Goal: Task Accomplishment & Management: Complete application form

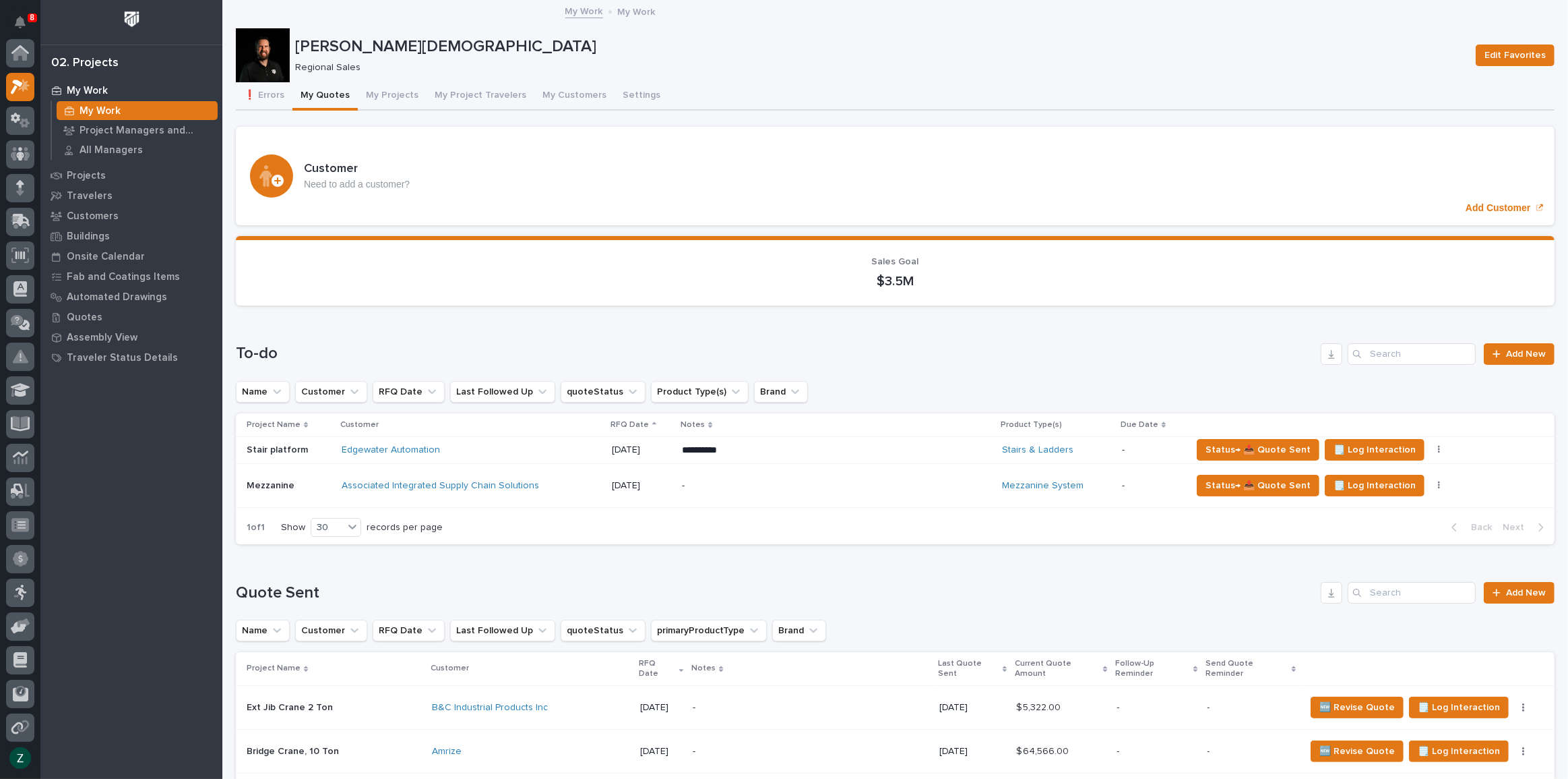
scroll to position [34, 0]
click at [26, 153] on div at bounding box center [20, 154] width 28 height 28
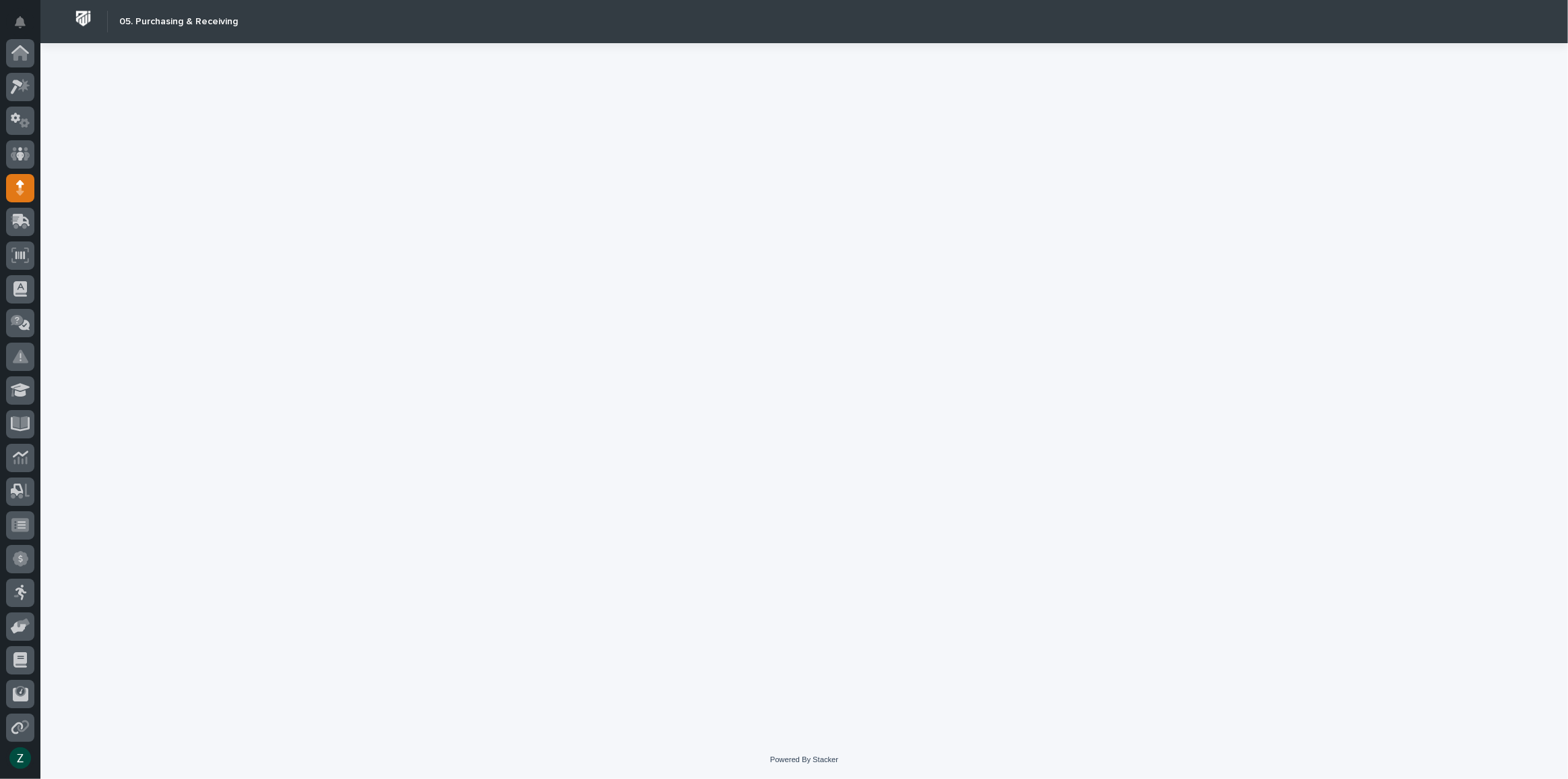
scroll to position [104, 0]
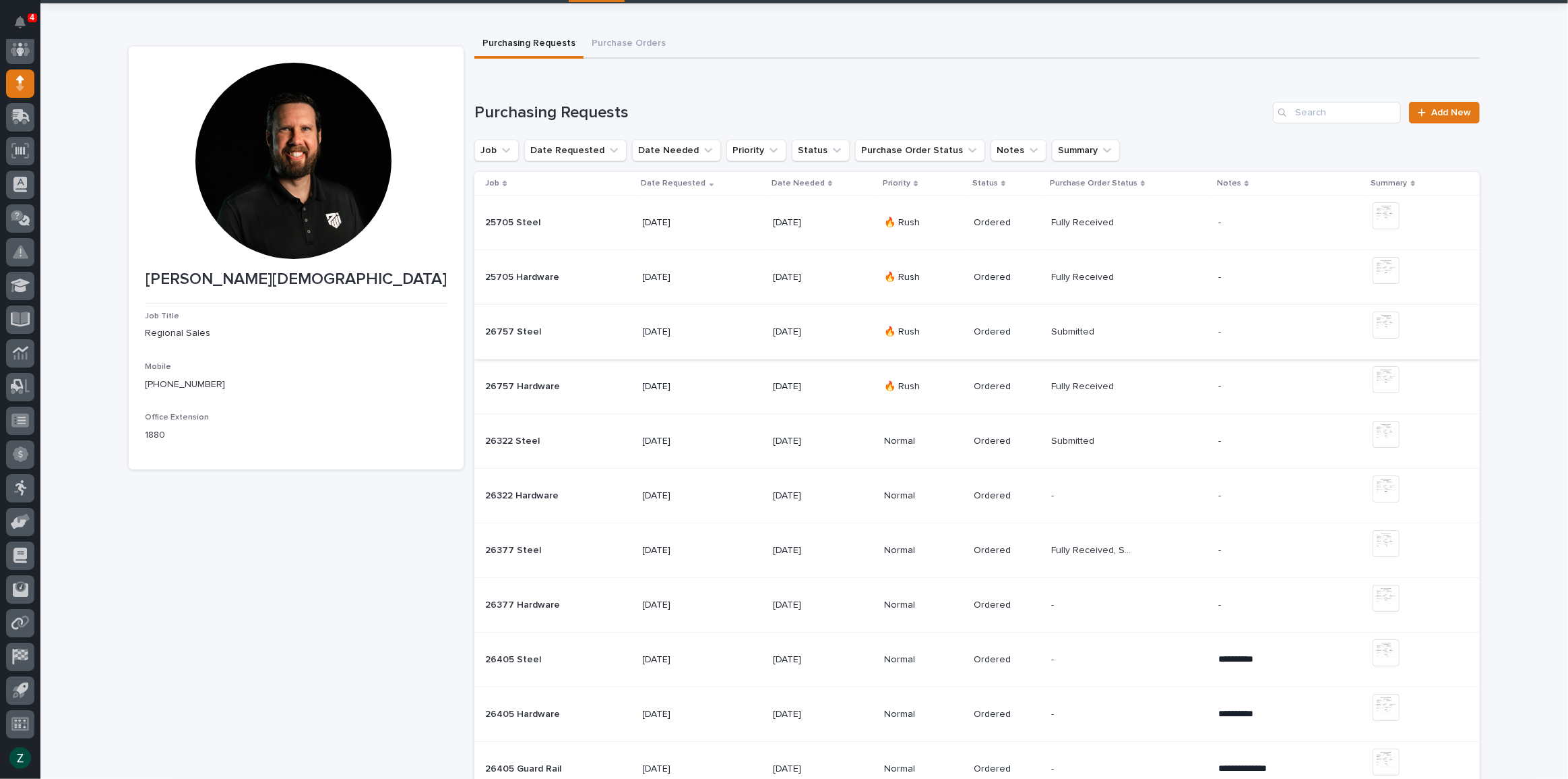
scroll to position [61, 0]
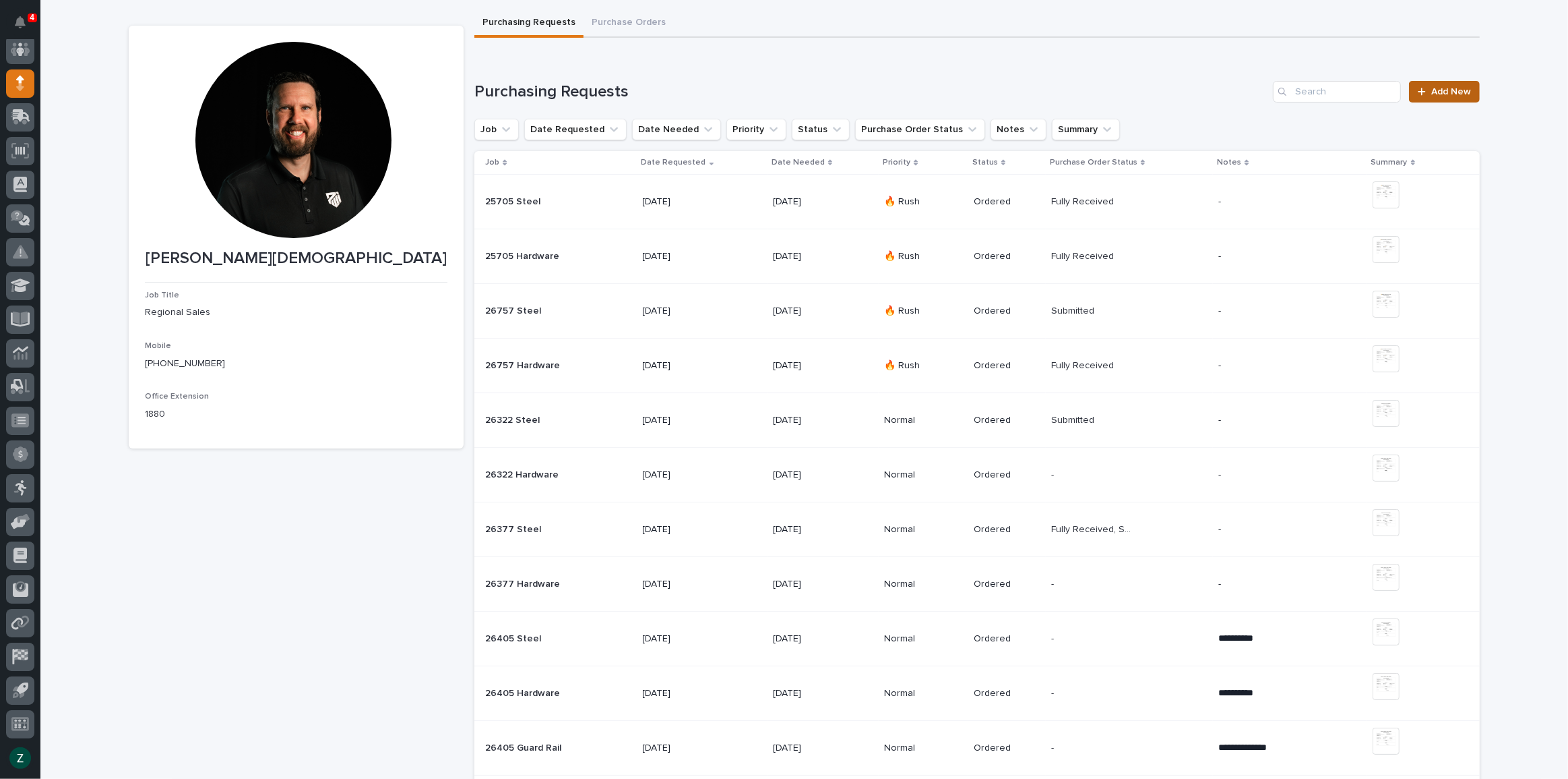
click at [1433, 93] on span "Add New" at bounding box center [1452, 92] width 40 height 9
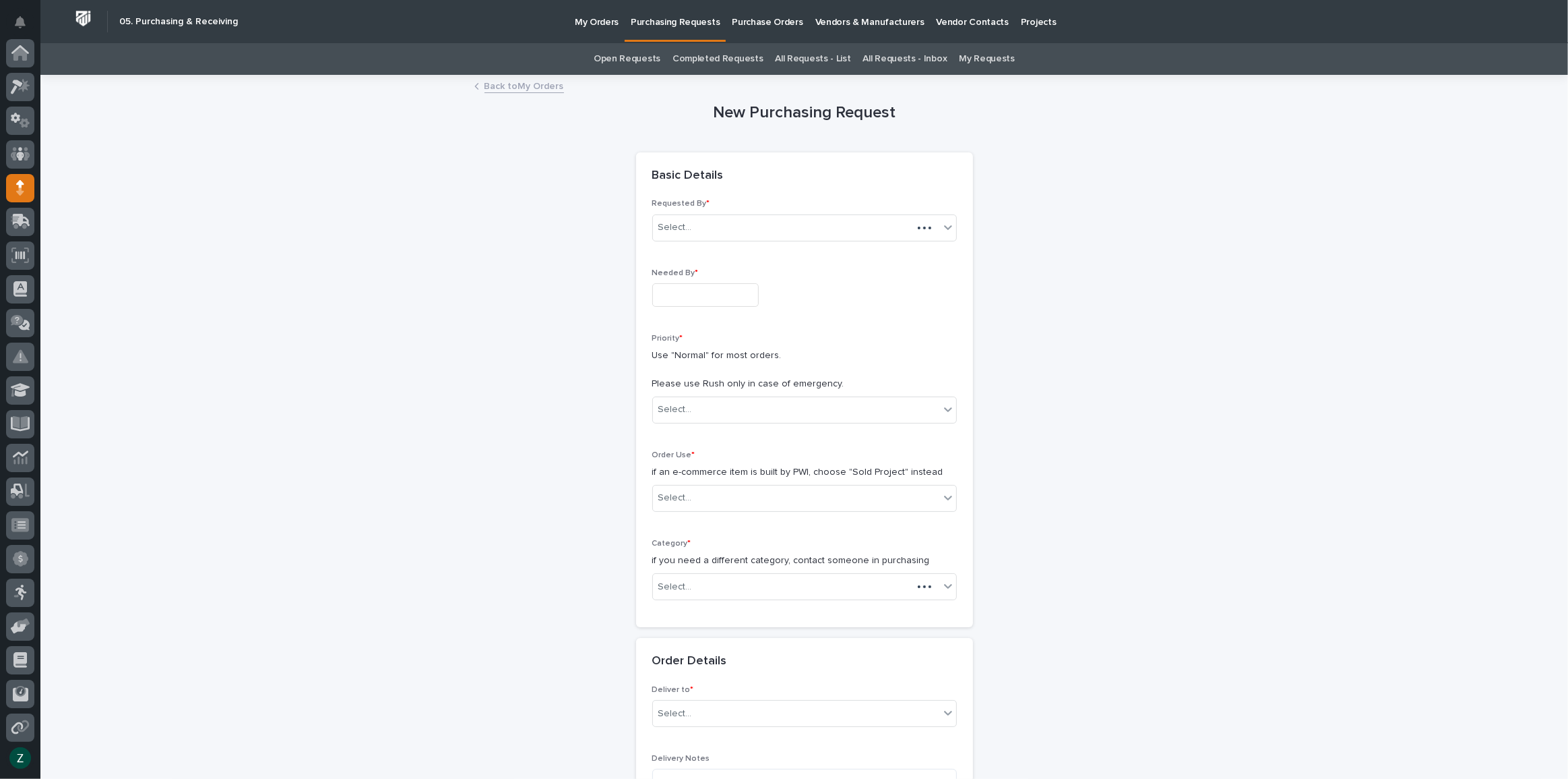
scroll to position [104, 0]
click at [723, 287] on input "text" at bounding box center [705, 294] width 107 height 24
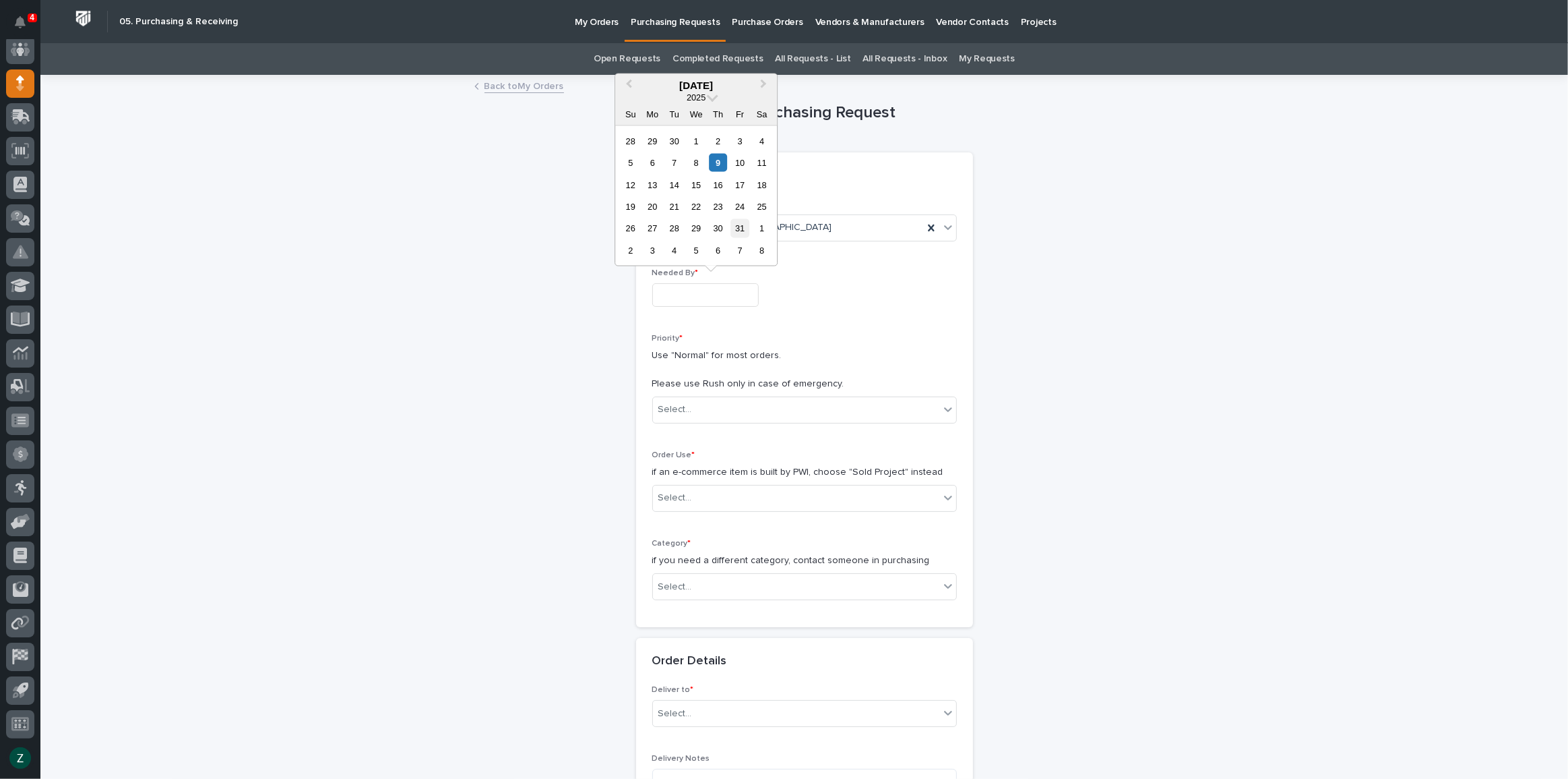
click at [741, 223] on div "31" at bounding box center [740, 227] width 18 height 18
type input "**********"
click at [696, 402] on div "Select..." at bounding box center [796, 410] width 287 height 23
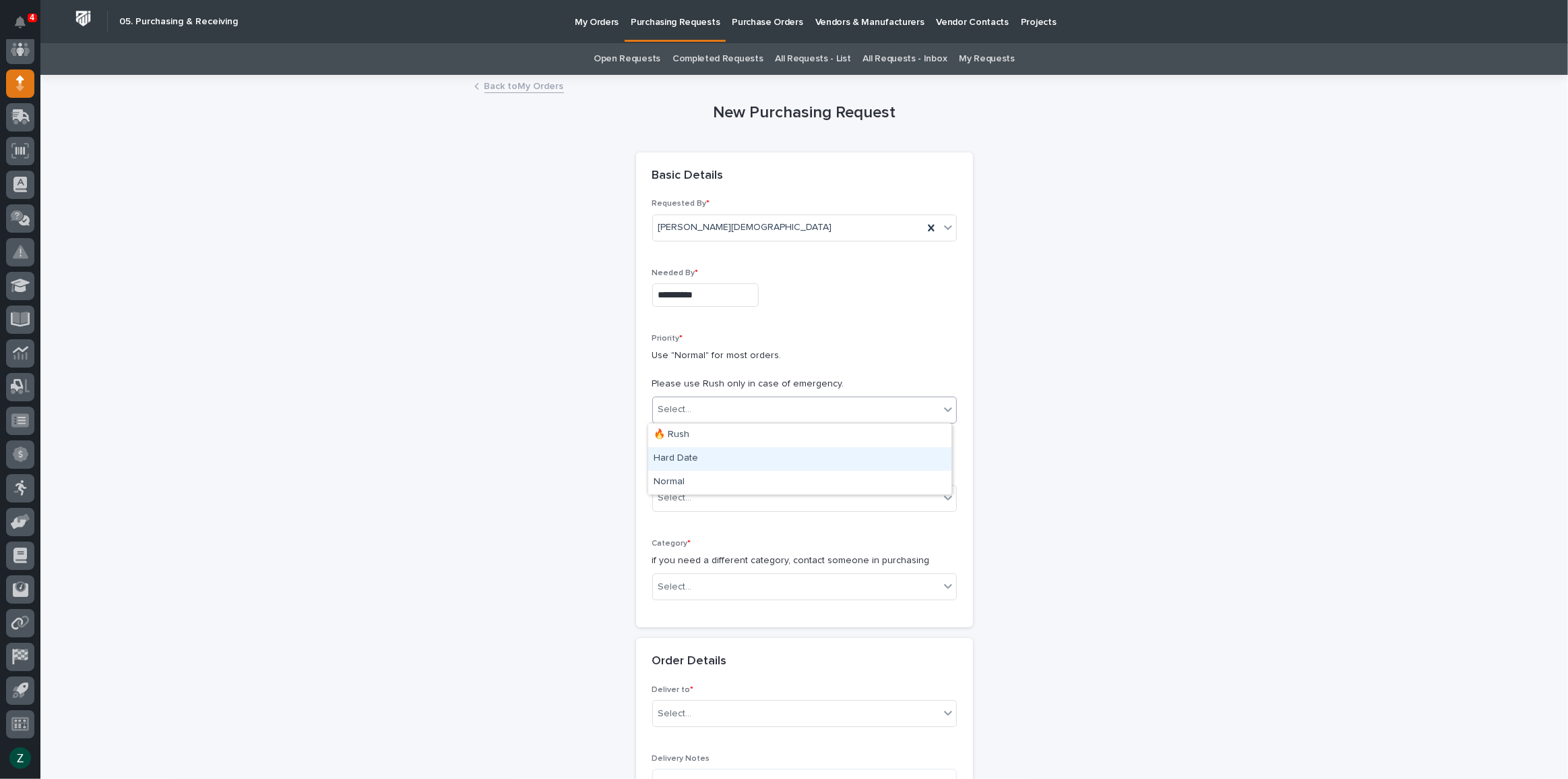
click at [715, 469] on div "Hard Date" at bounding box center [800, 458] width 304 height 24
click at [714, 411] on div "Hard Date" at bounding box center [788, 410] width 271 height 23
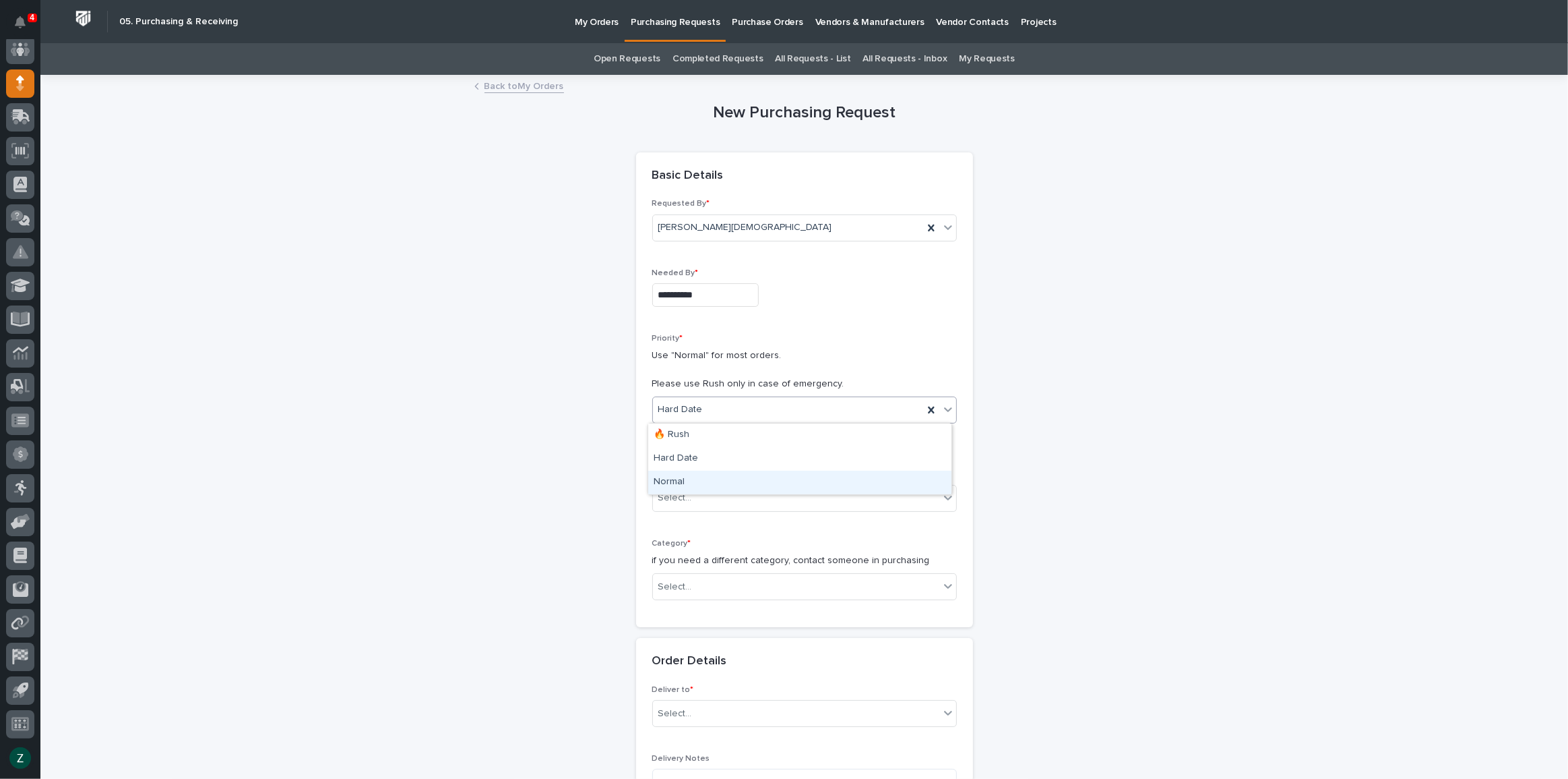
click at [723, 481] on div "Normal" at bounding box center [800, 482] width 304 height 24
click at [731, 493] on div "Select..." at bounding box center [796, 498] width 287 height 23
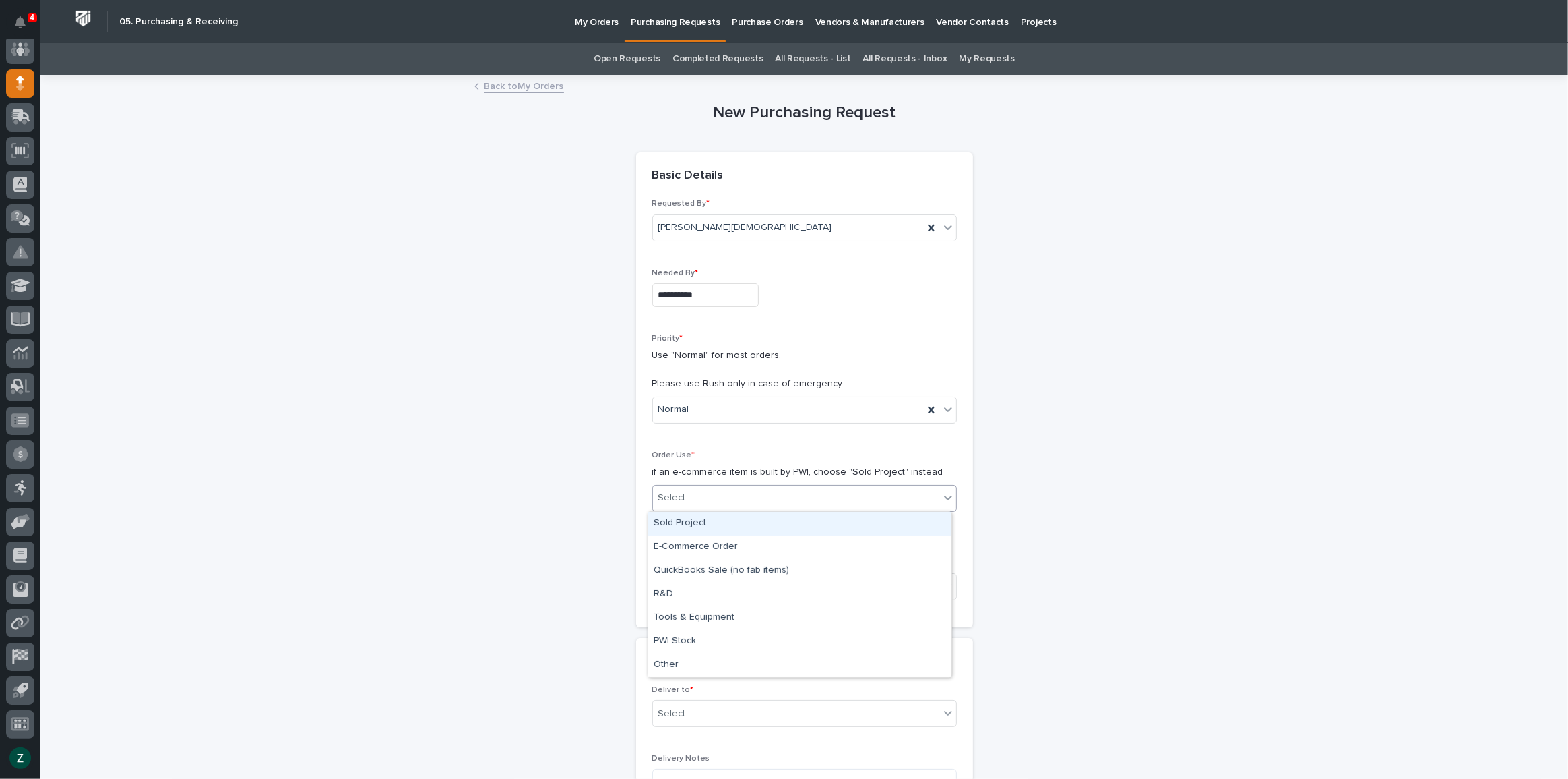
click at [746, 533] on div "Sold Project" at bounding box center [800, 523] width 304 height 24
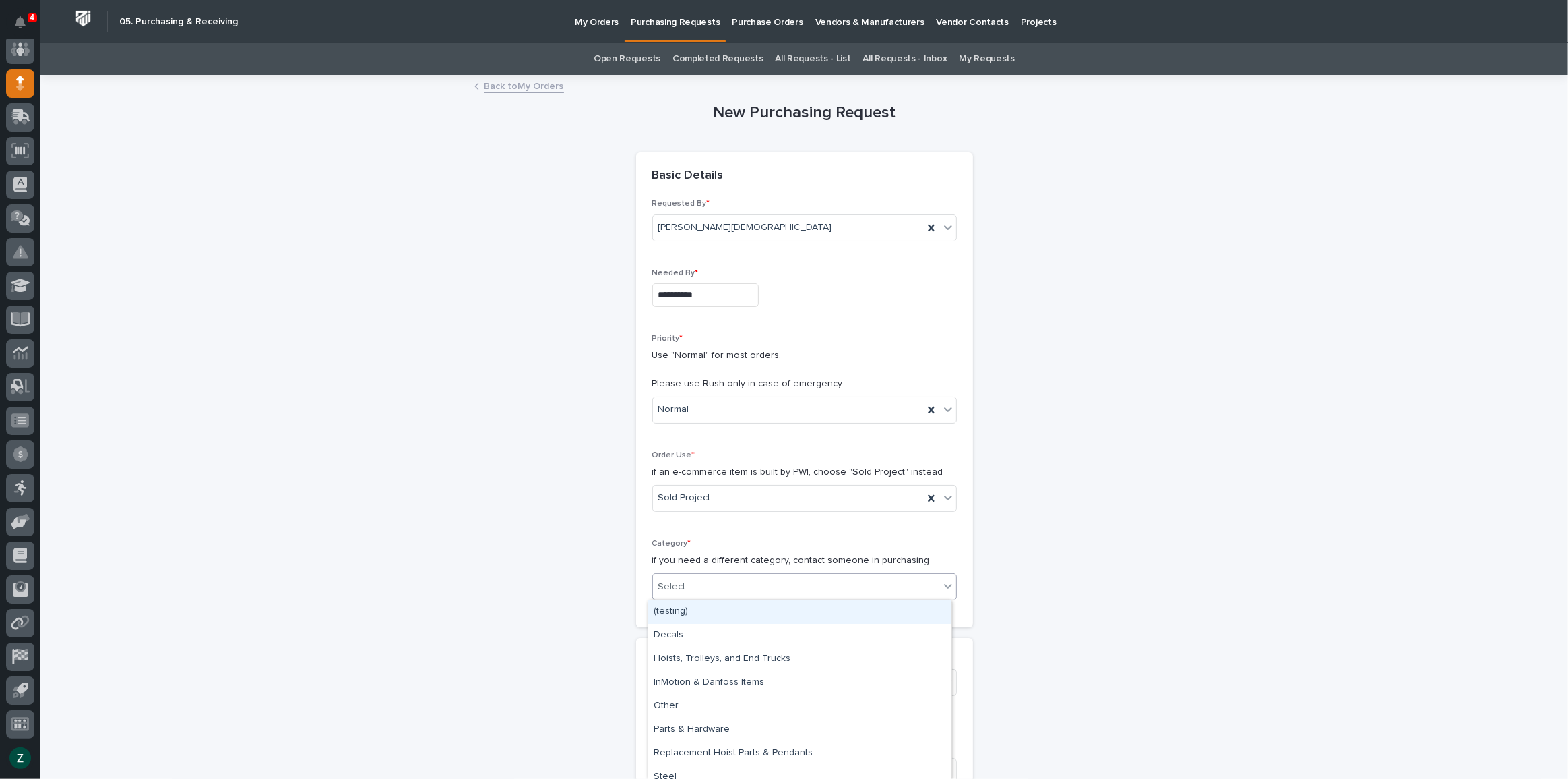
click at [750, 584] on div "Select..." at bounding box center [796, 587] width 287 height 23
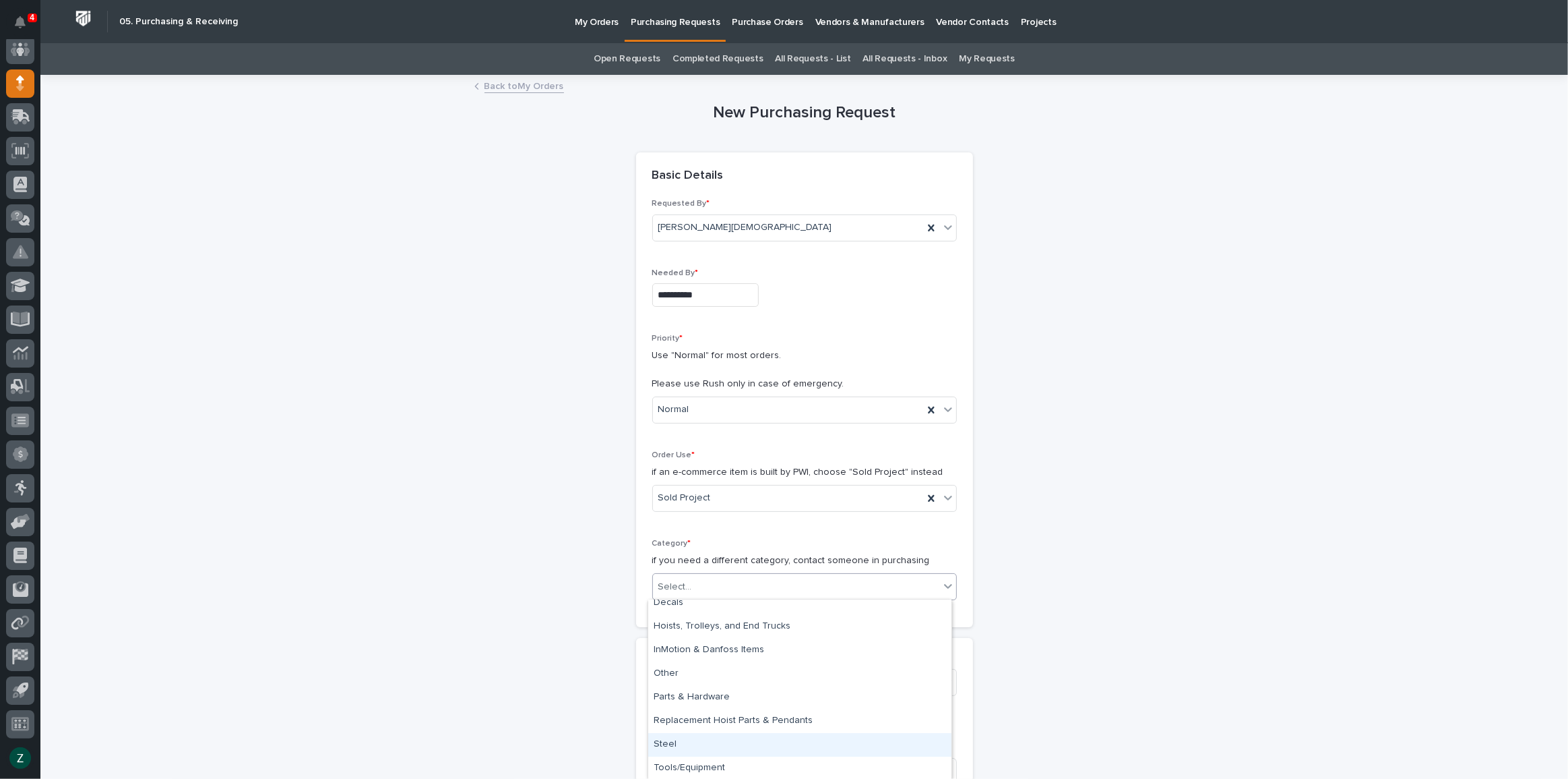
click at [788, 740] on div "Steel" at bounding box center [800, 744] width 304 height 24
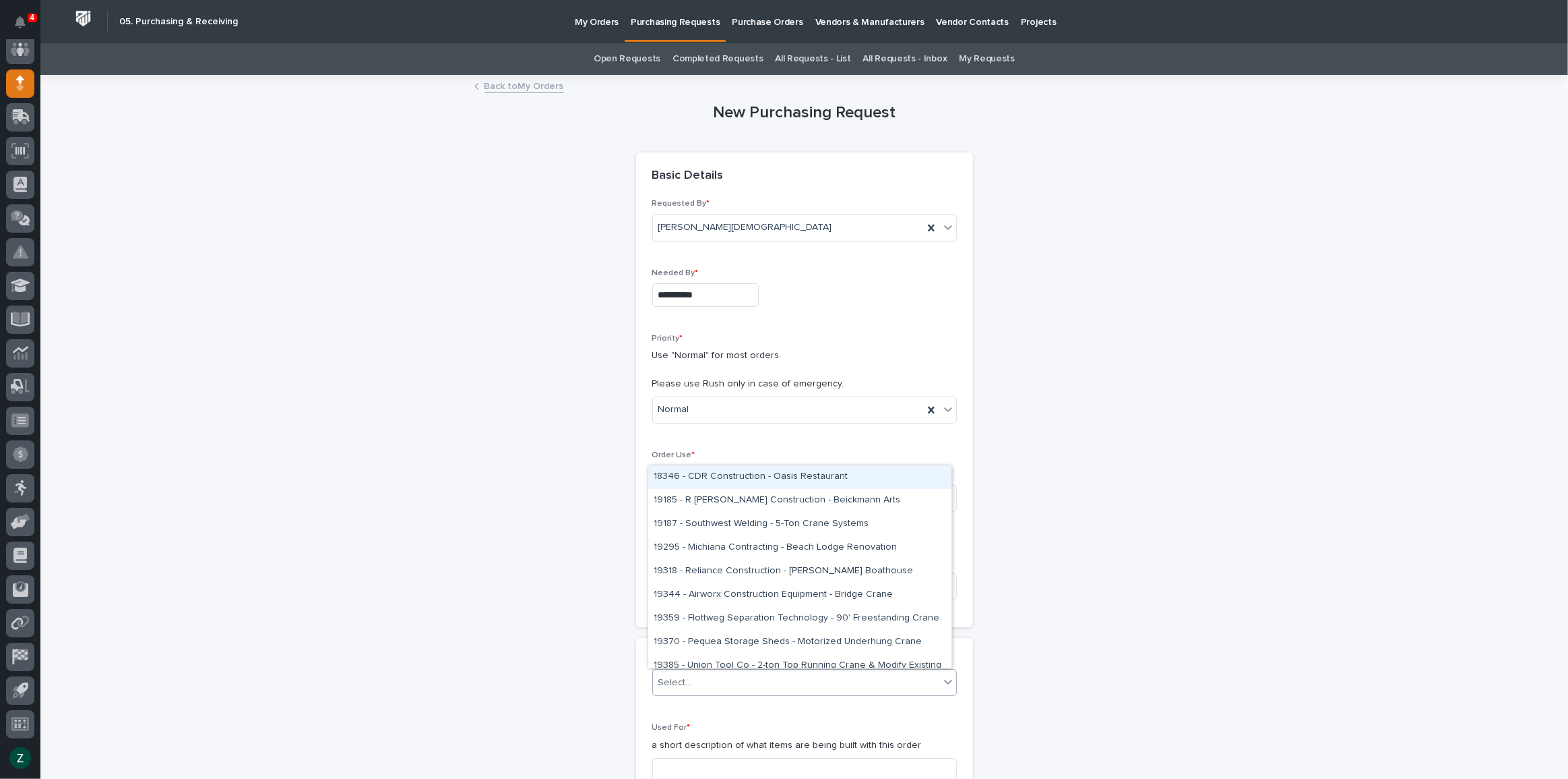
click at [760, 673] on div "Select..." at bounding box center [796, 682] width 287 height 23
type input "*"
type input "*****"
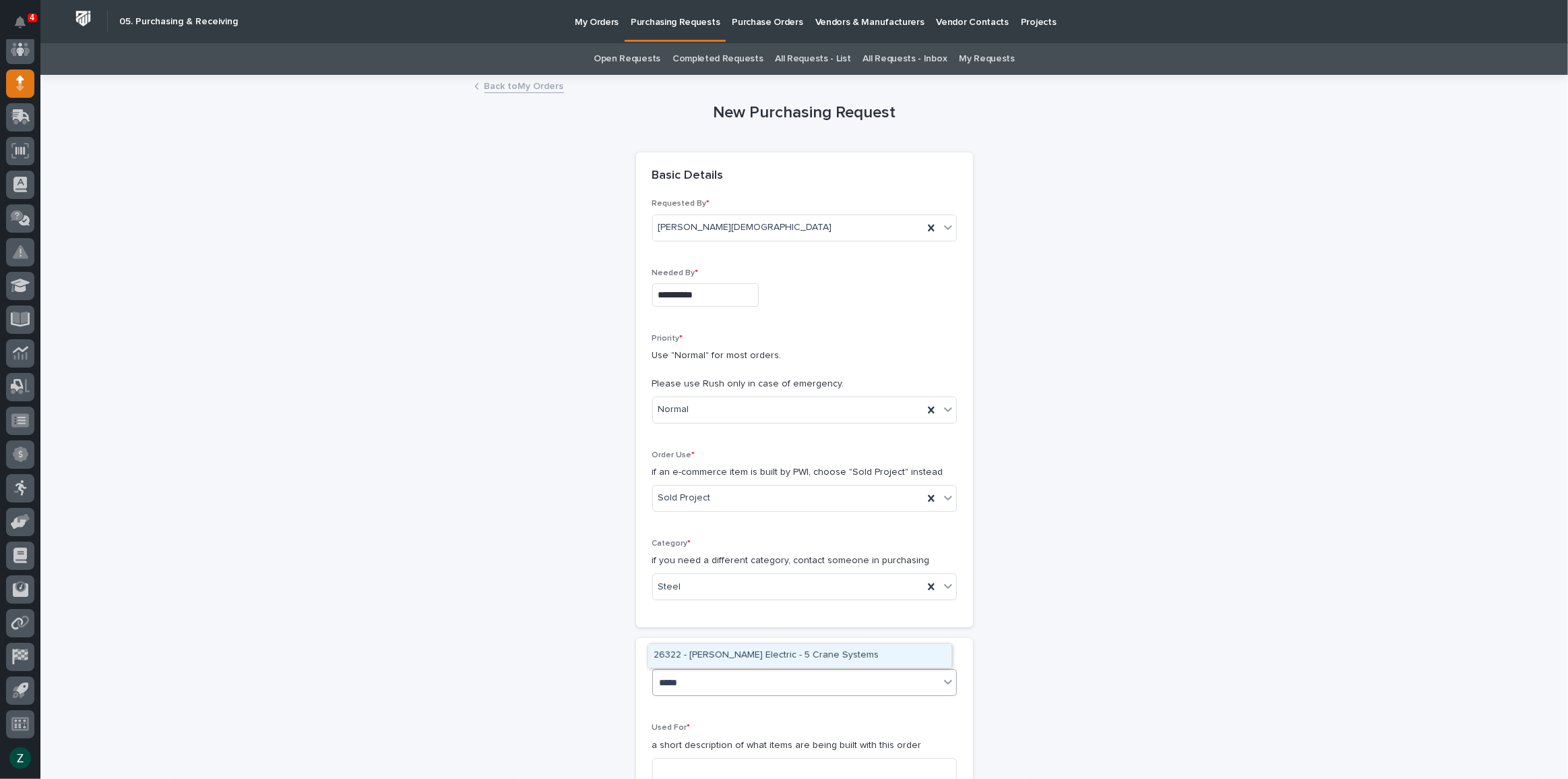
click at [800, 654] on div "26322 - [PERSON_NAME] Electric - 5 Crane Systems" at bounding box center [800, 655] width 304 height 24
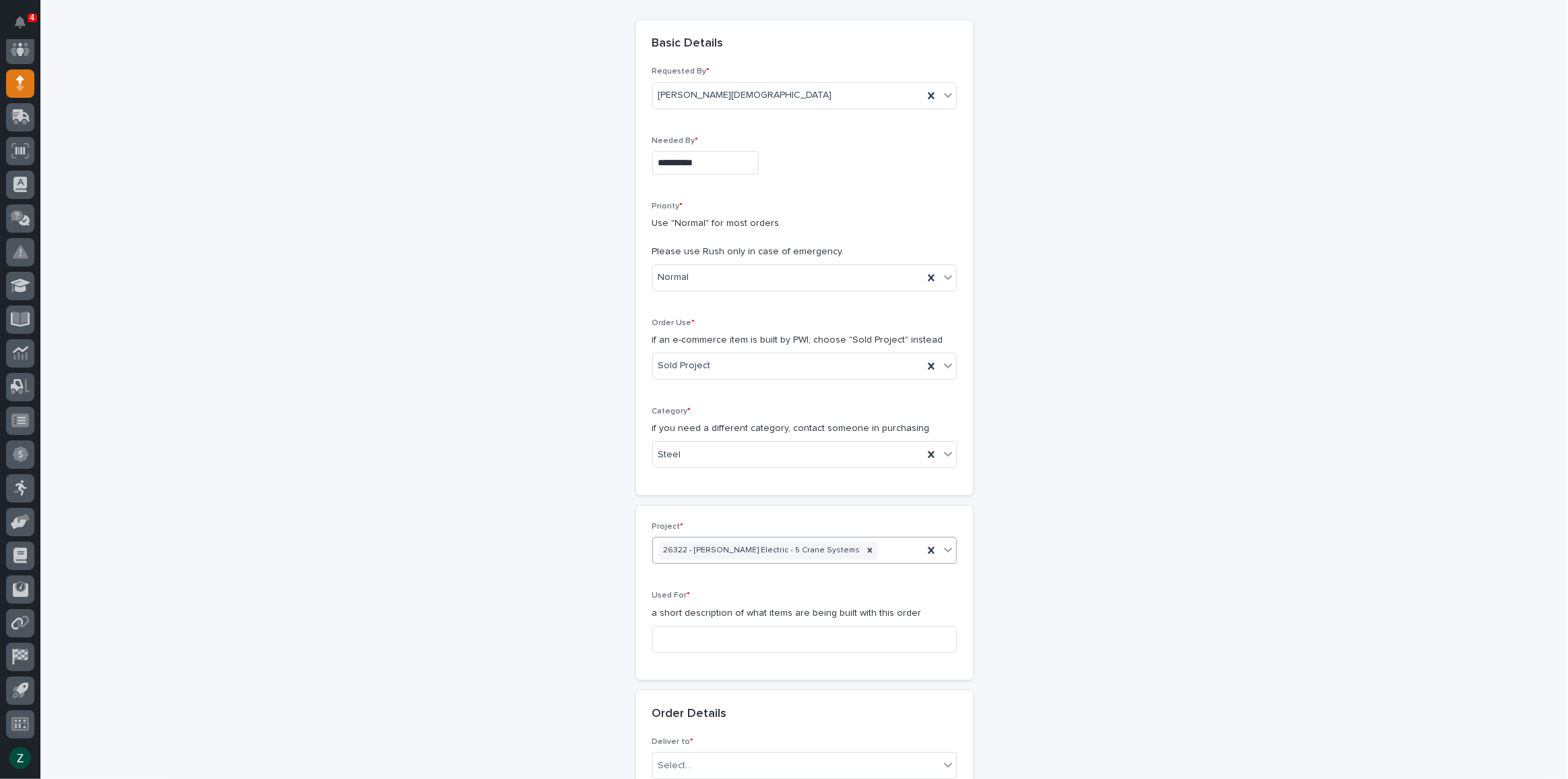
scroll to position [184, 0]
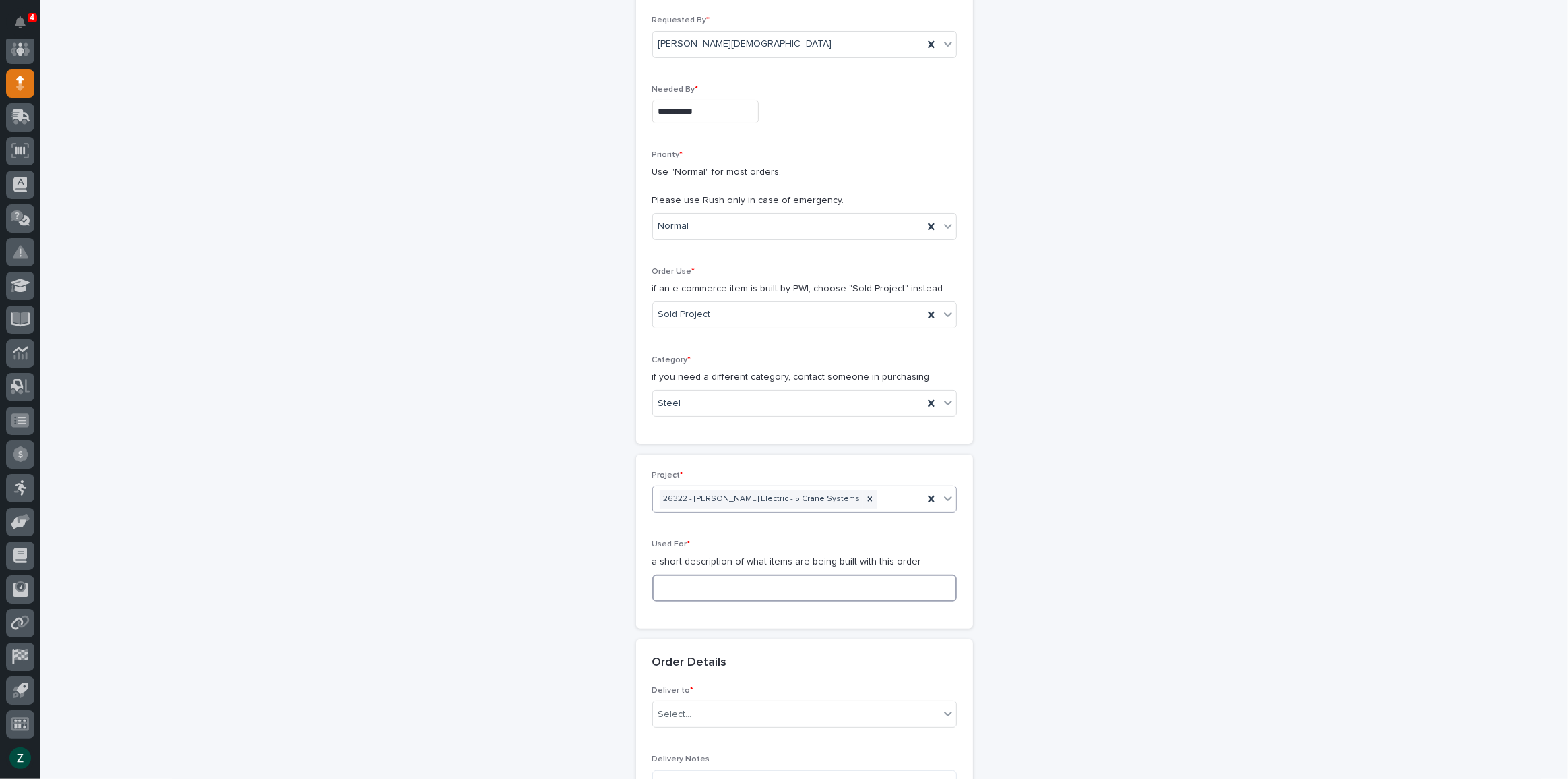
click at [731, 582] on input at bounding box center [804, 588] width 305 height 27
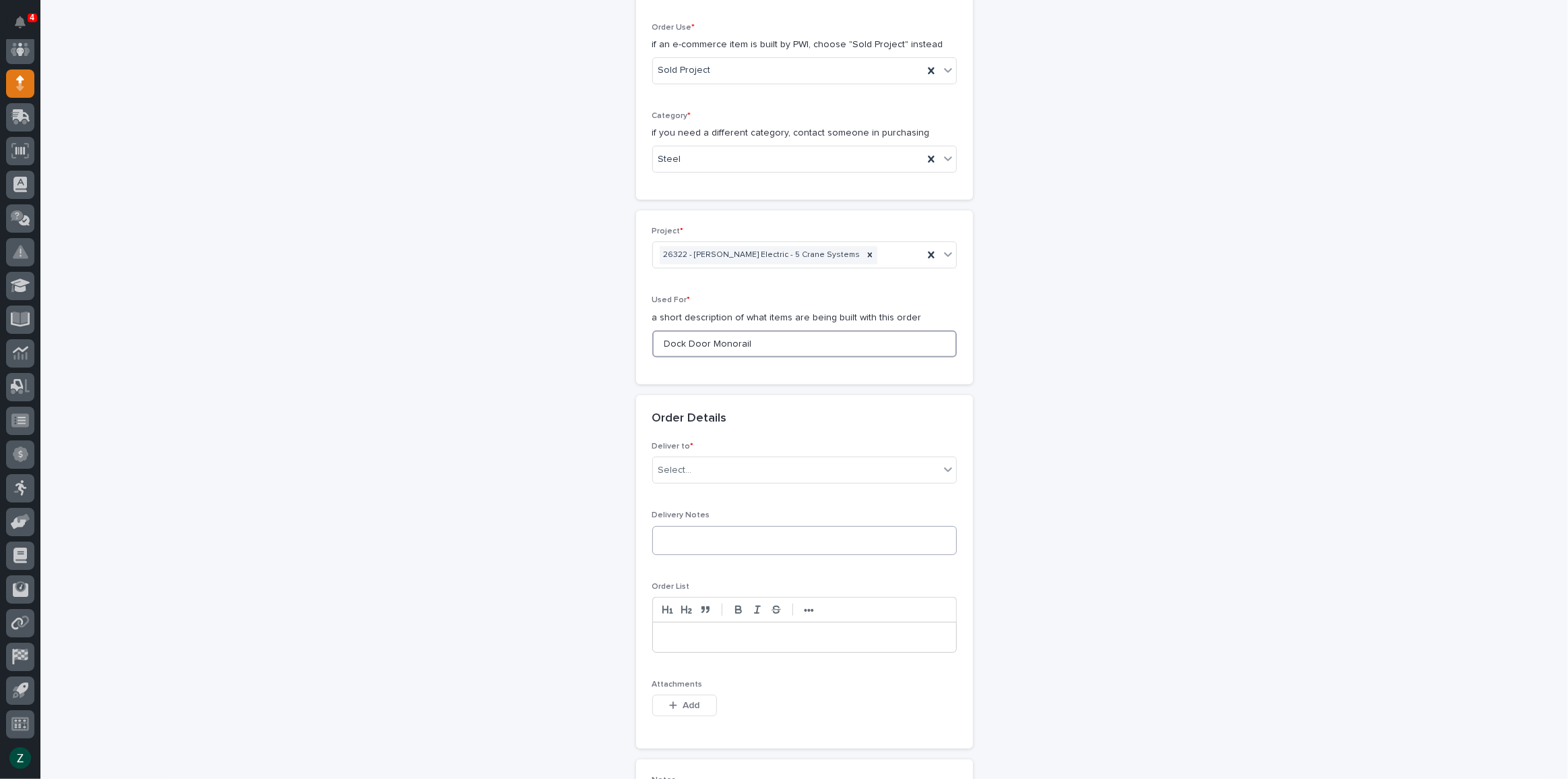
scroll to position [429, 0]
click at [729, 469] on div "Select..." at bounding box center [796, 469] width 287 height 23
click at [724, 496] on div "PWI" at bounding box center [800, 493] width 304 height 24
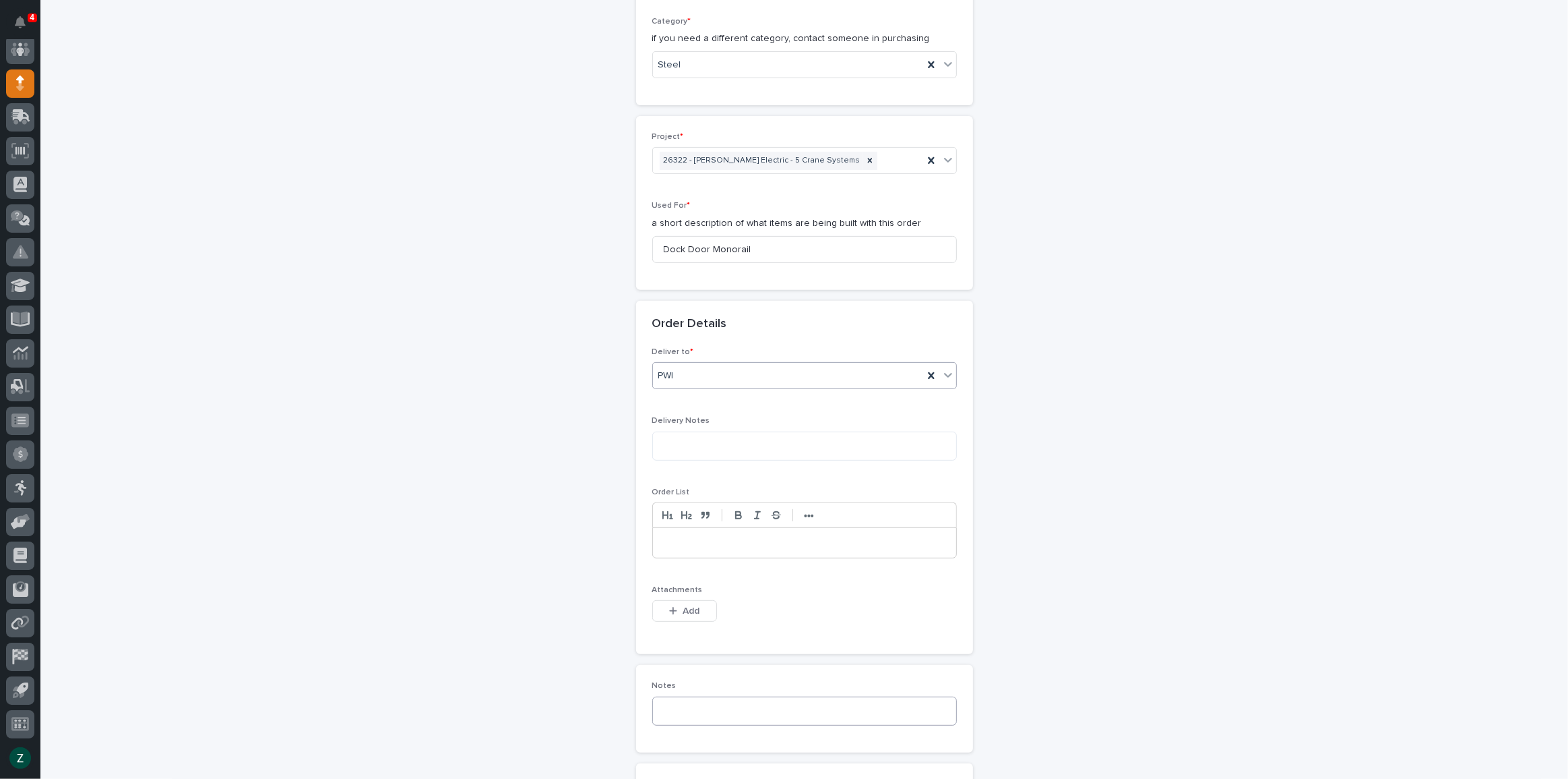
scroll to position [674, 0]
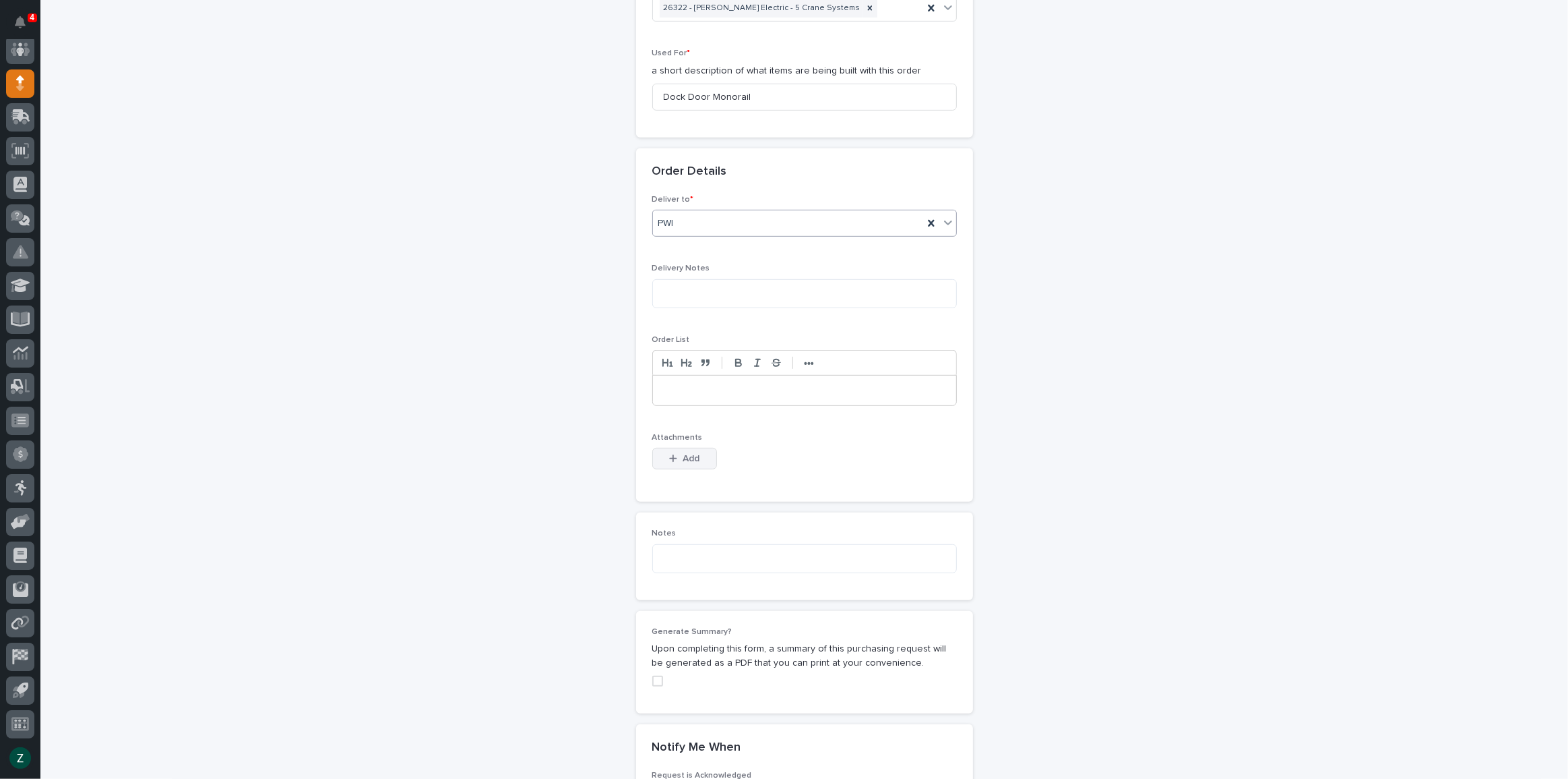
click at [683, 460] on span "Add" at bounding box center [692, 458] width 17 height 12
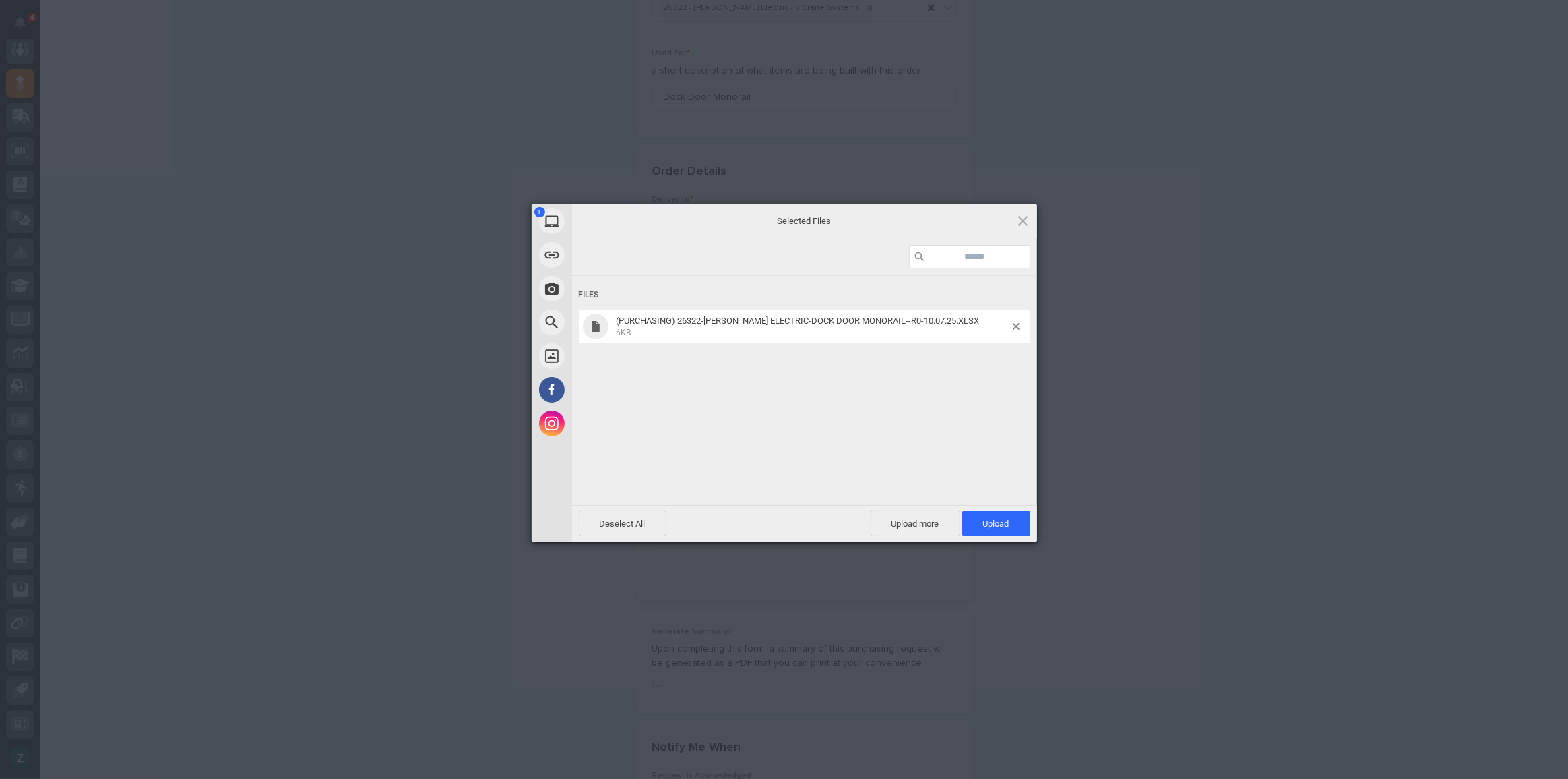
click at [1079, 247] on div "1 My Device Link (URL) Take Photo Web Search Unsplash Facebook Instagram Select…" at bounding box center [784, 389] width 1568 height 779
click at [1020, 217] on span at bounding box center [1023, 221] width 15 height 15
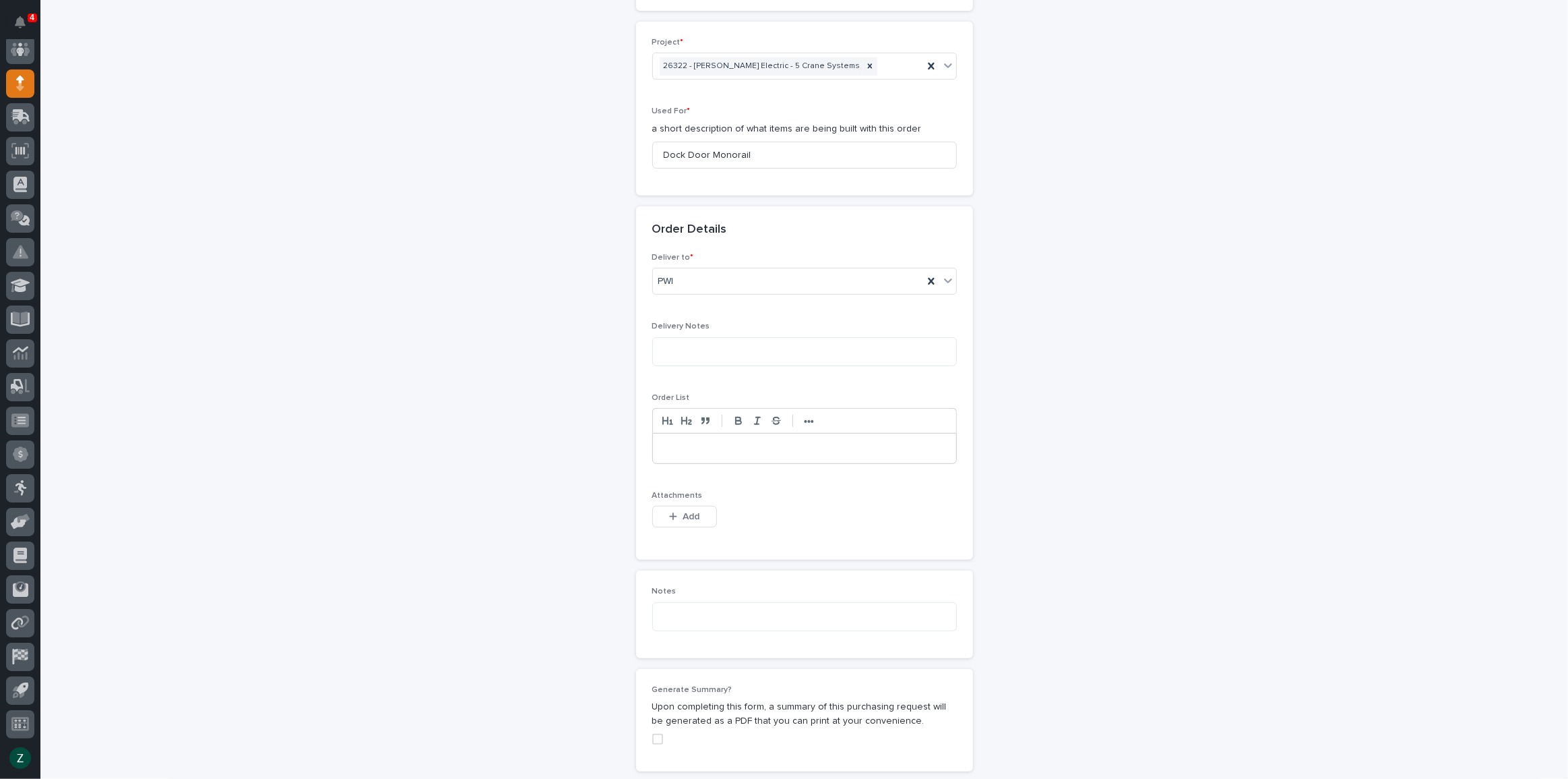
scroll to position [552, 0]
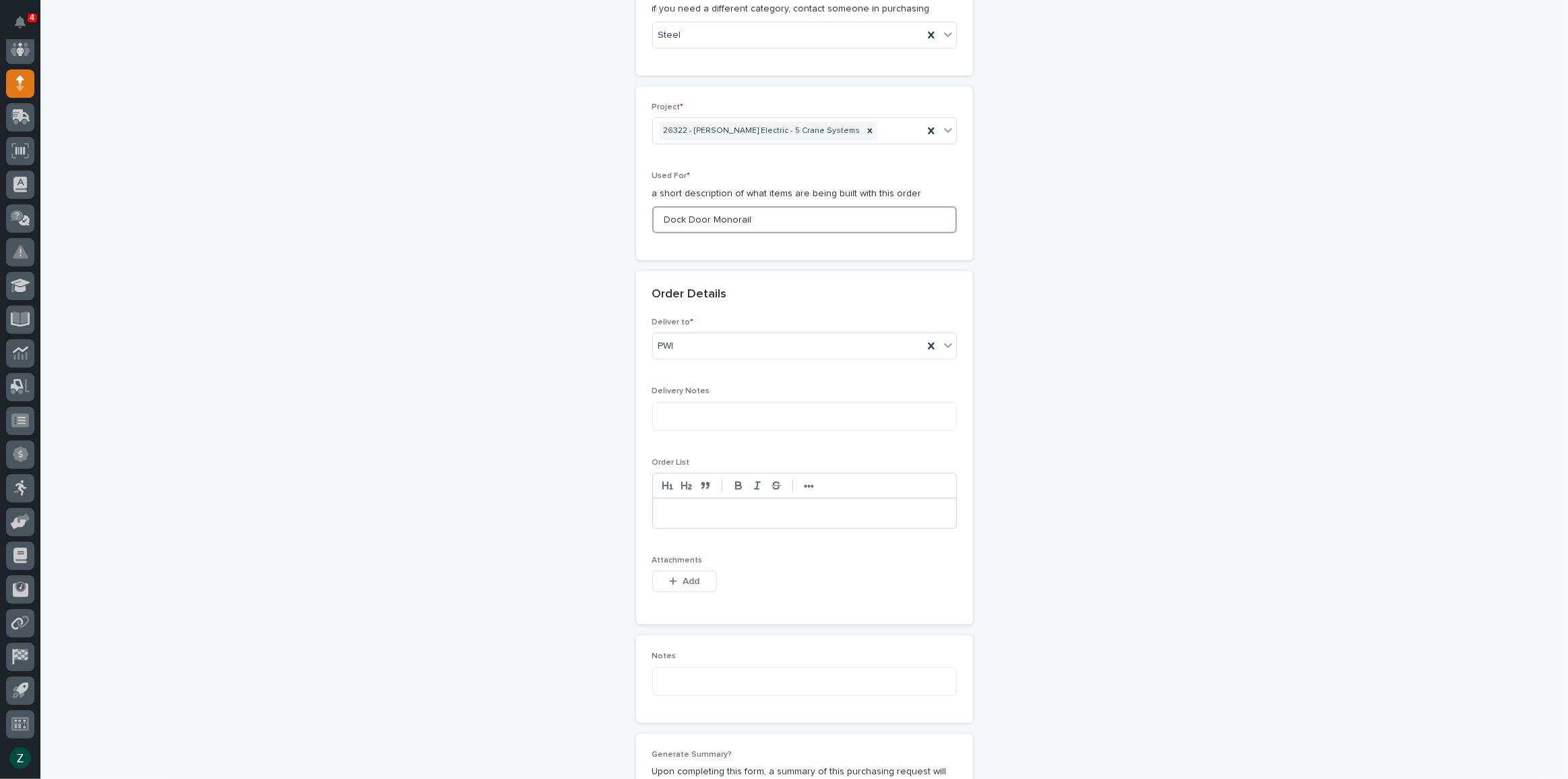
click at [805, 215] on input "Dock Door Monorail" at bounding box center [804, 220] width 305 height 27
type input "Dock Door Monorail & Eng Test Lab"
drag, startPoint x: 682, startPoint y: 581, endPoint x: 900, endPoint y: 545, distance: 221.0
click at [683, 581] on span "Add" at bounding box center [692, 581] width 17 height 12
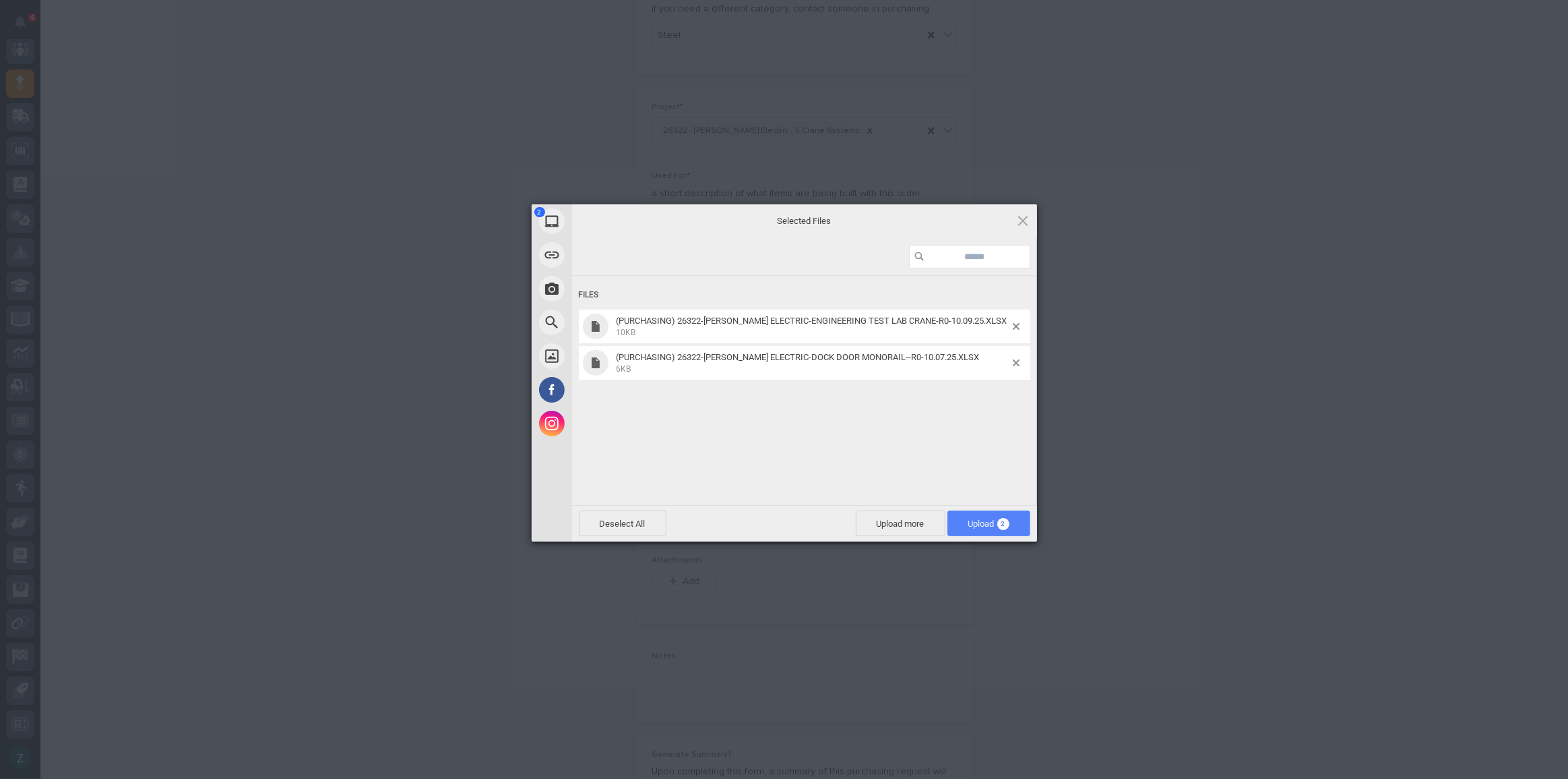
click at [990, 526] on span "Upload 2" at bounding box center [989, 523] width 41 height 10
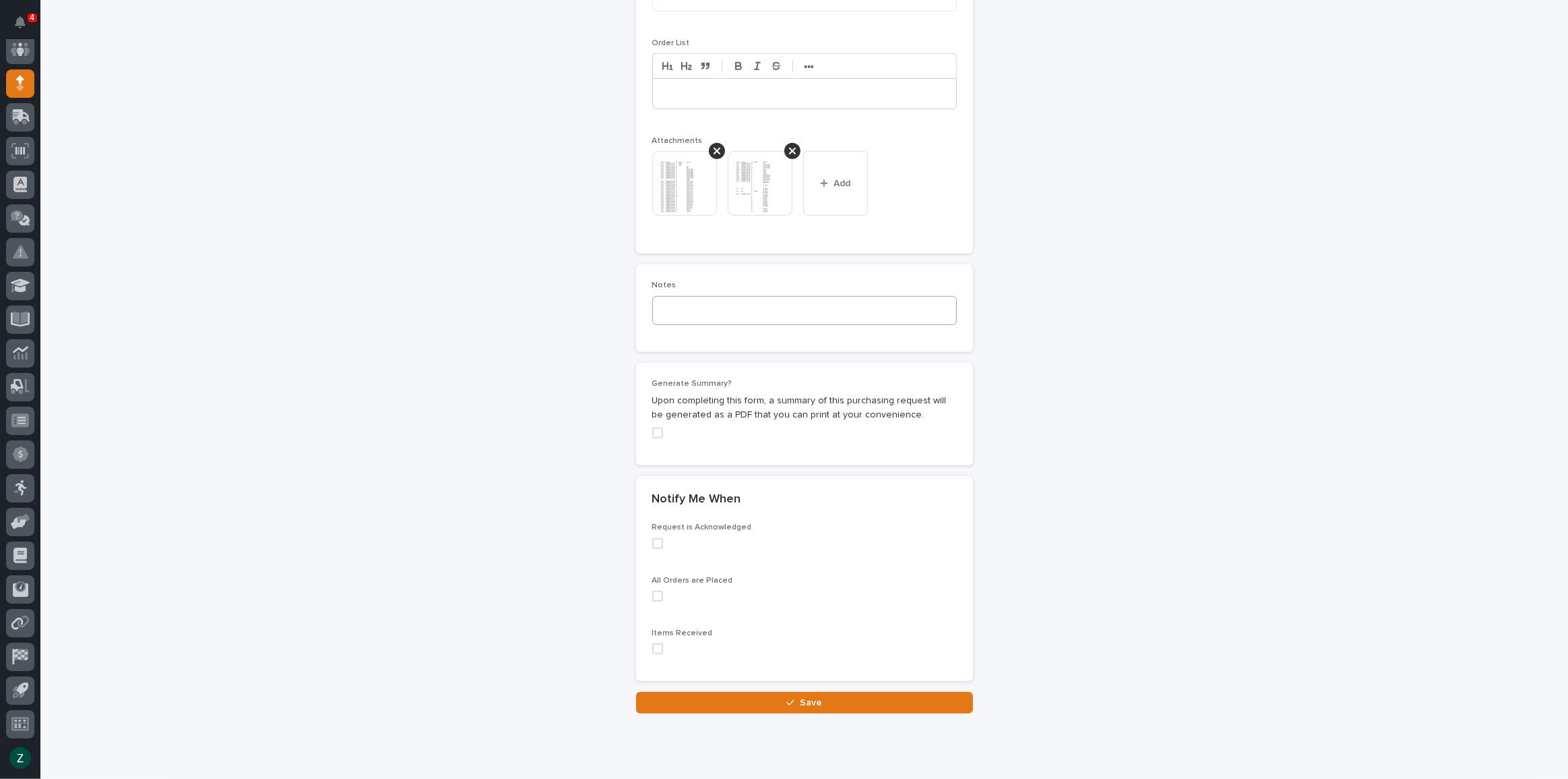
scroll to position [1009, 0]
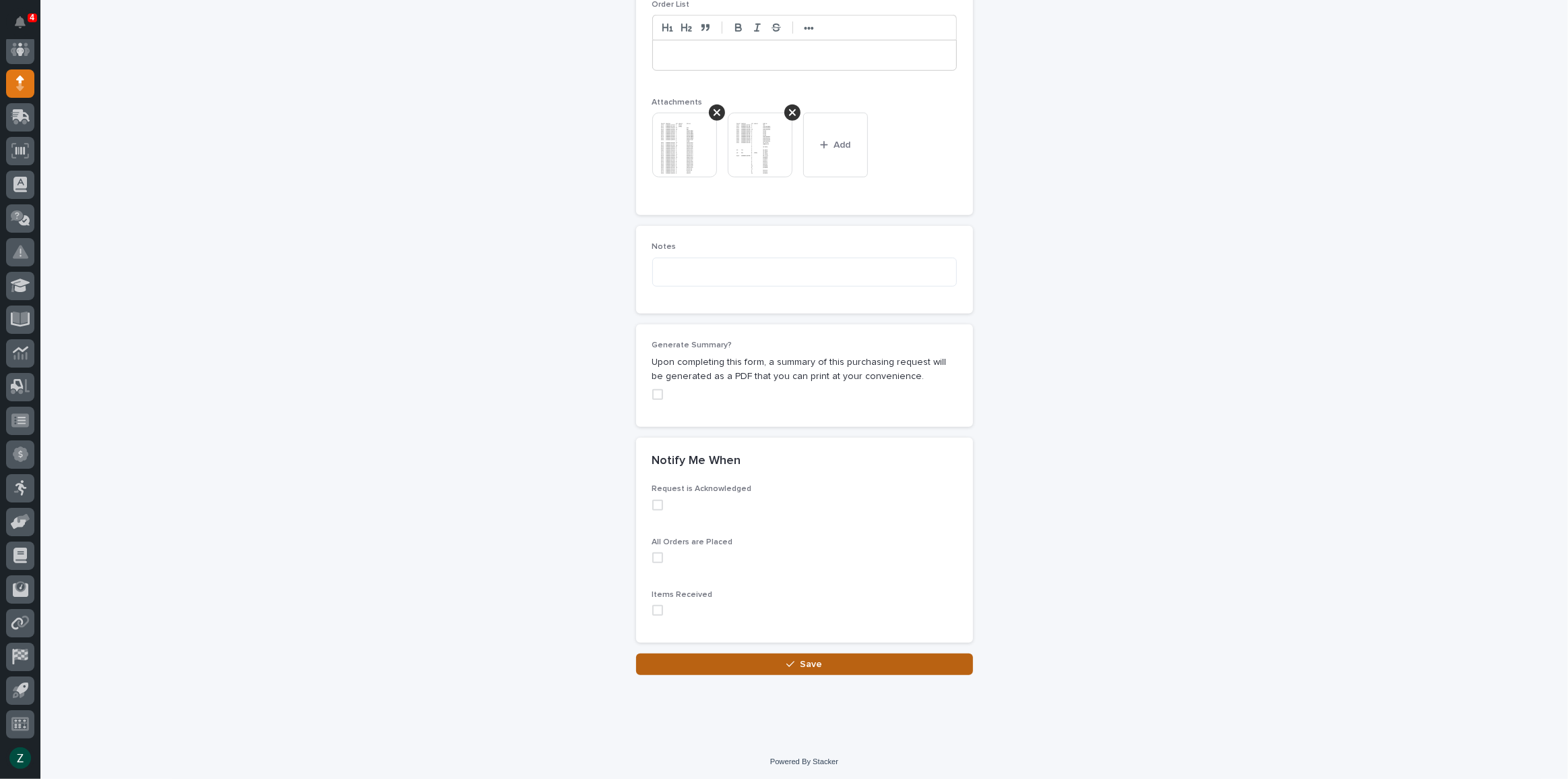
click at [826, 662] on button "Save" at bounding box center [804, 664] width 337 height 22
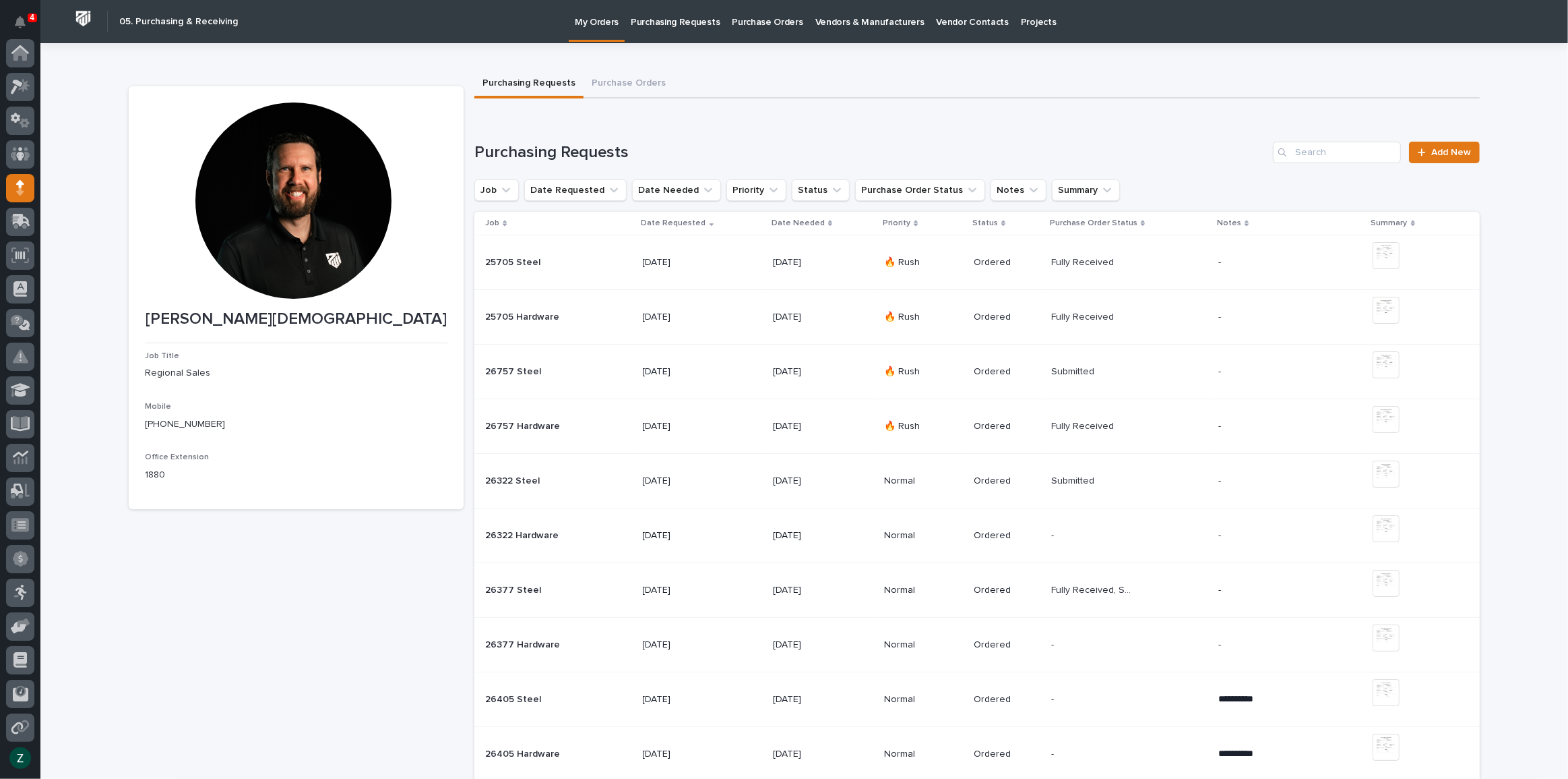
scroll to position [104, 0]
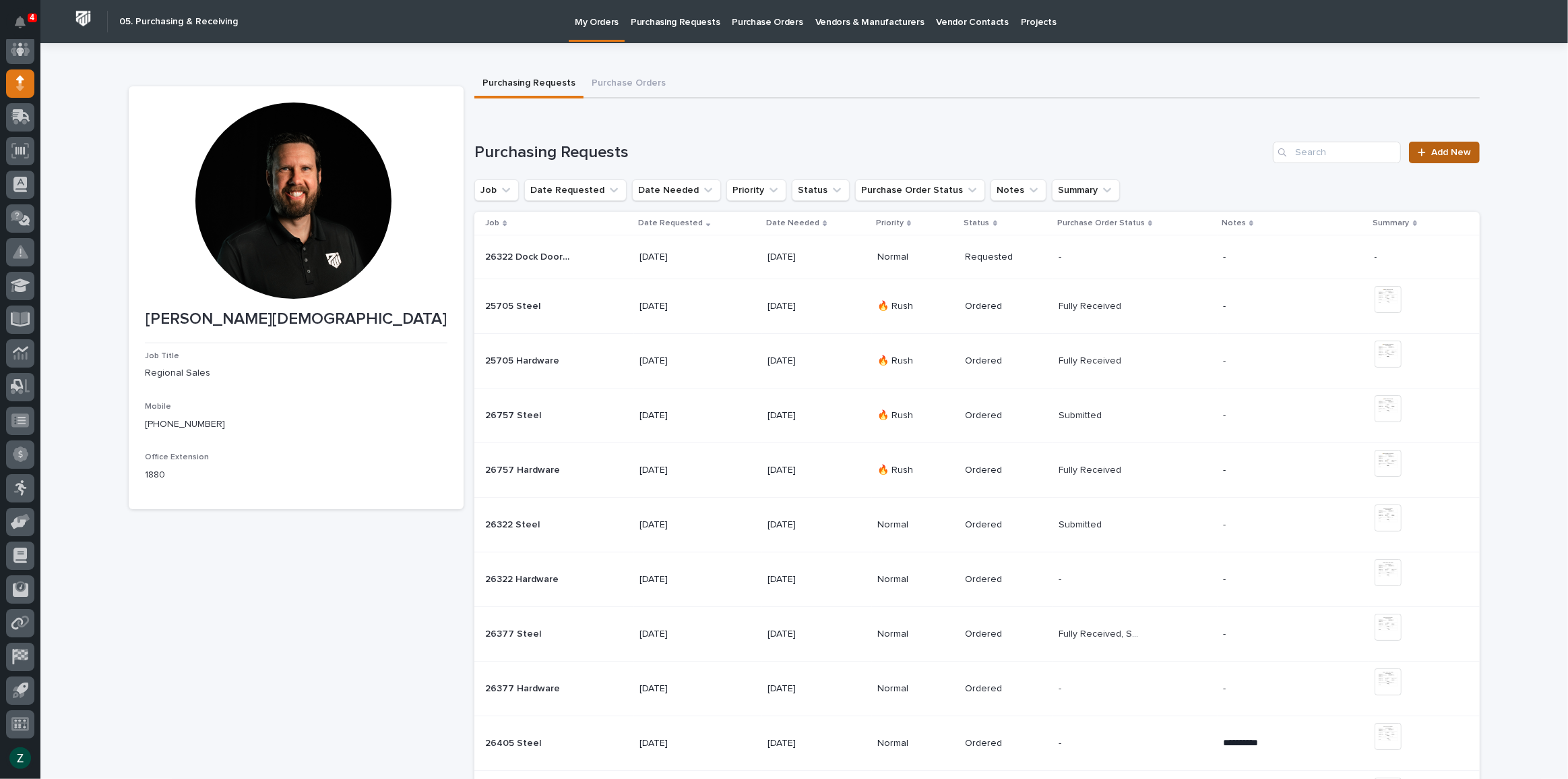
click at [1442, 150] on span "Add New" at bounding box center [1452, 152] width 40 height 9
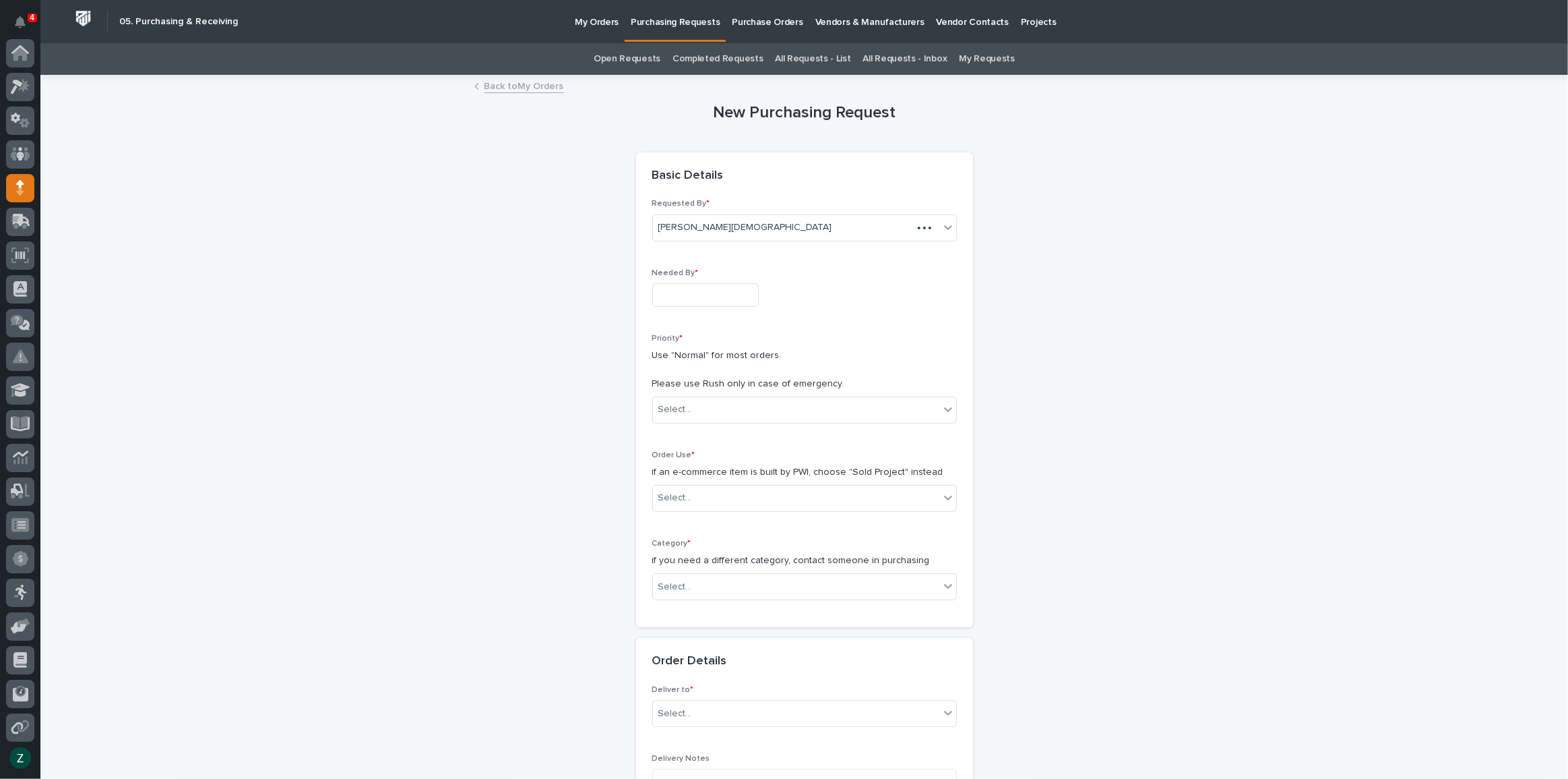
scroll to position [104, 0]
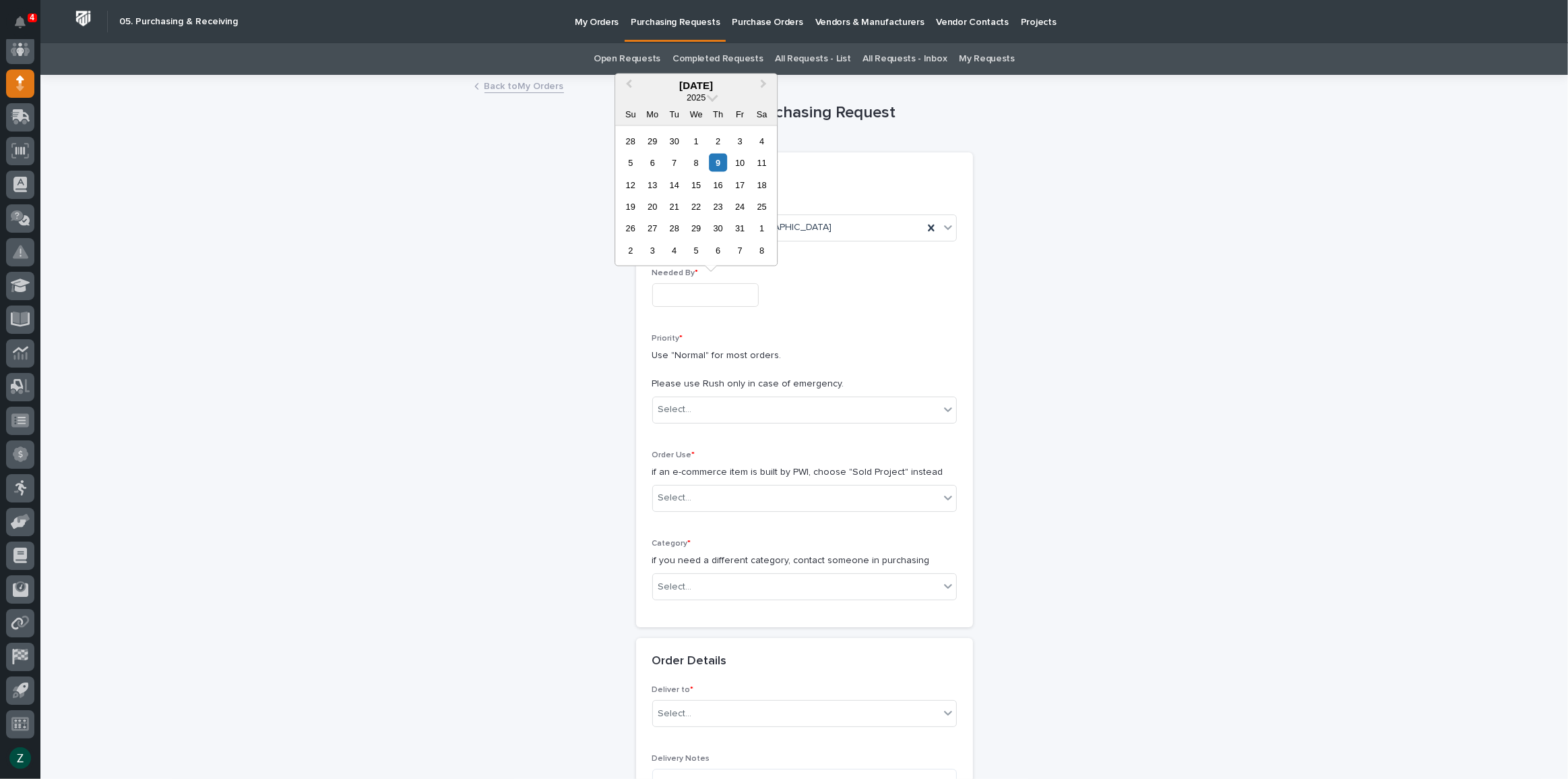
click at [685, 294] on input "text" at bounding box center [705, 294] width 107 height 24
click at [744, 225] on div "31" at bounding box center [740, 227] width 18 height 18
type input "**********"
click at [729, 399] on div "Select..." at bounding box center [796, 410] width 287 height 23
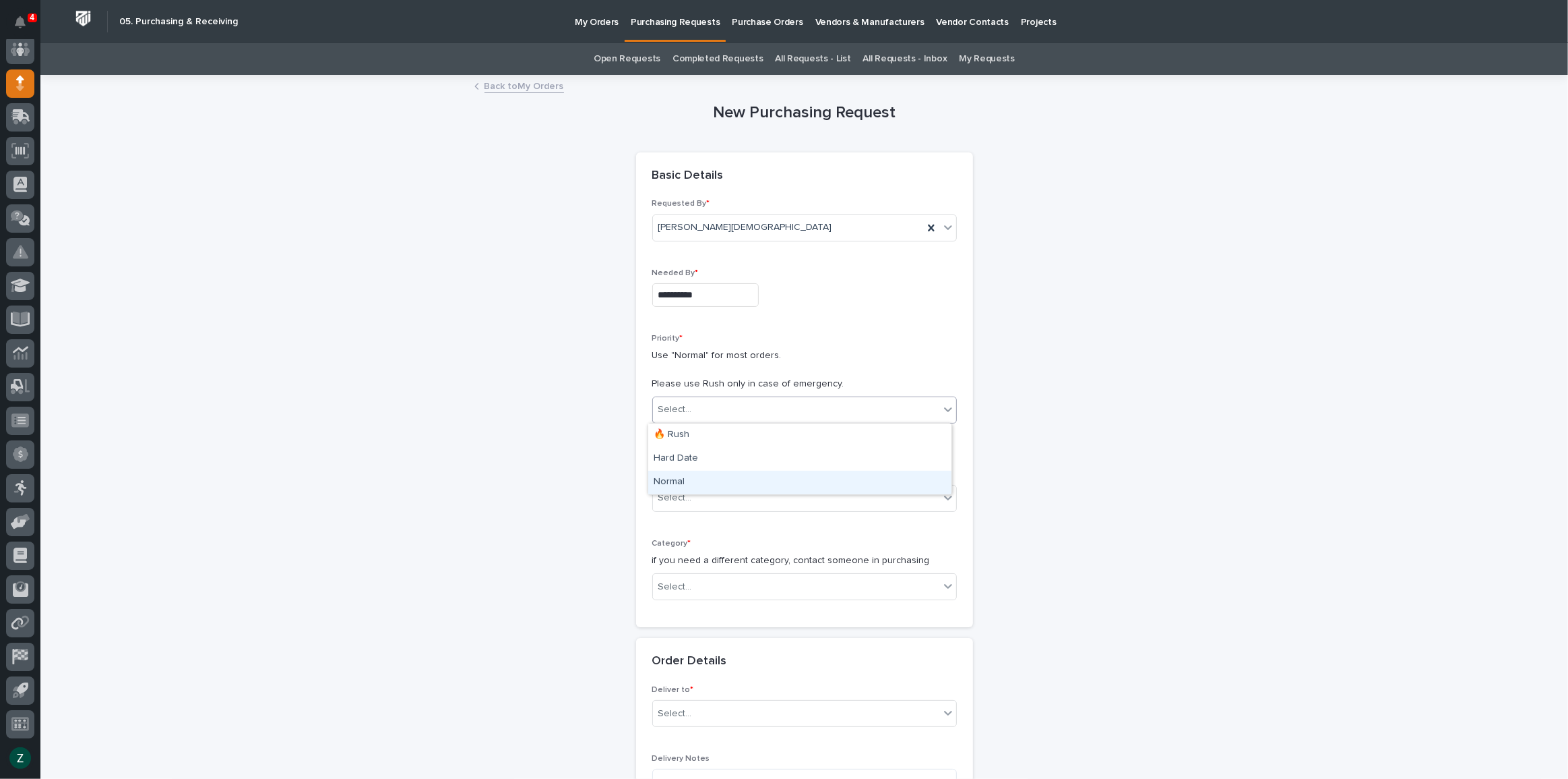
click at [737, 491] on div "Normal" at bounding box center [800, 482] width 304 height 24
click at [729, 496] on div "Select..." at bounding box center [796, 498] width 287 height 23
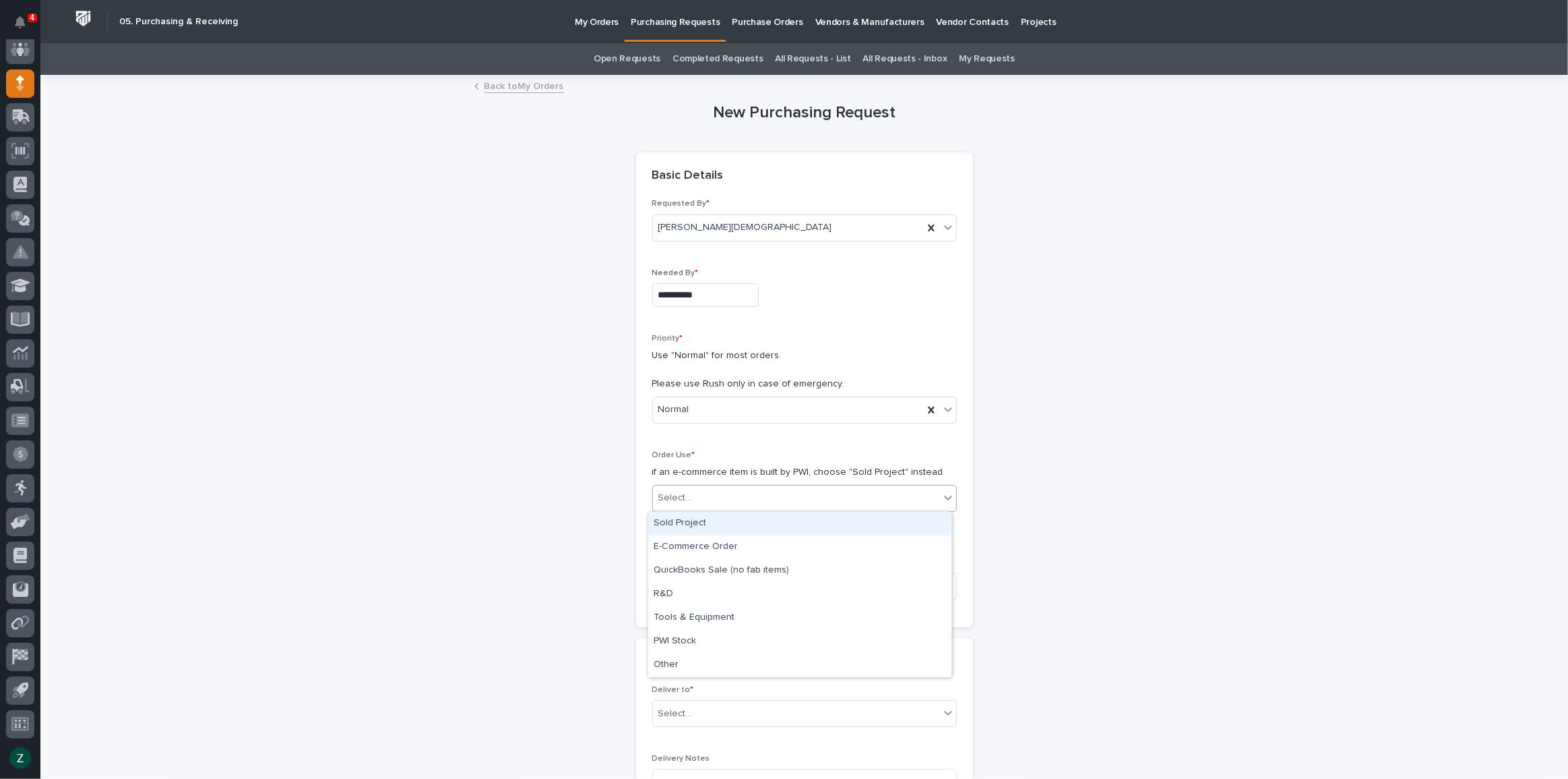
click at [732, 529] on div "Sold Project" at bounding box center [800, 523] width 304 height 24
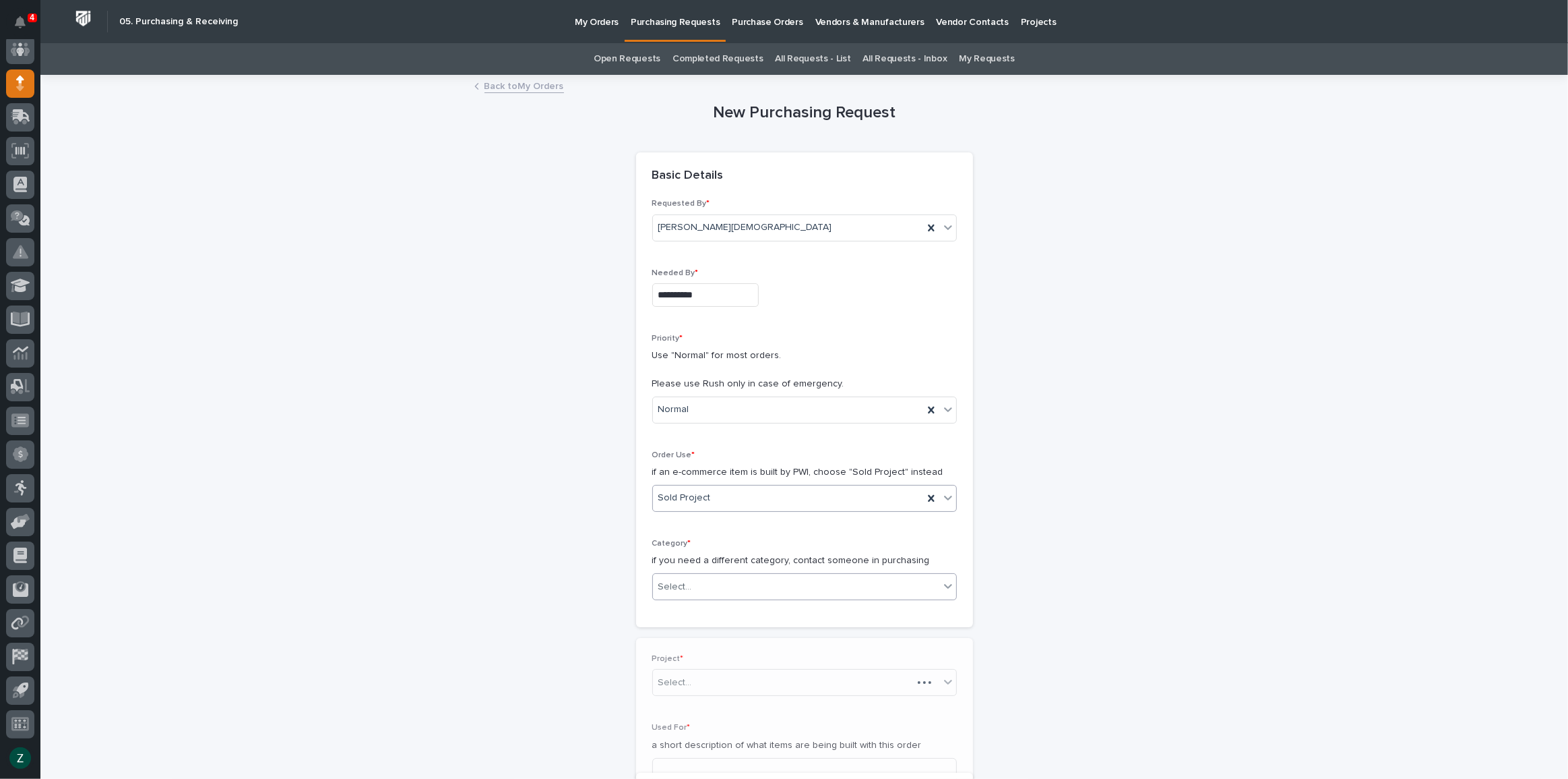
click at [731, 583] on div "Select..." at bounding box center [796, 587] width 287 height 23
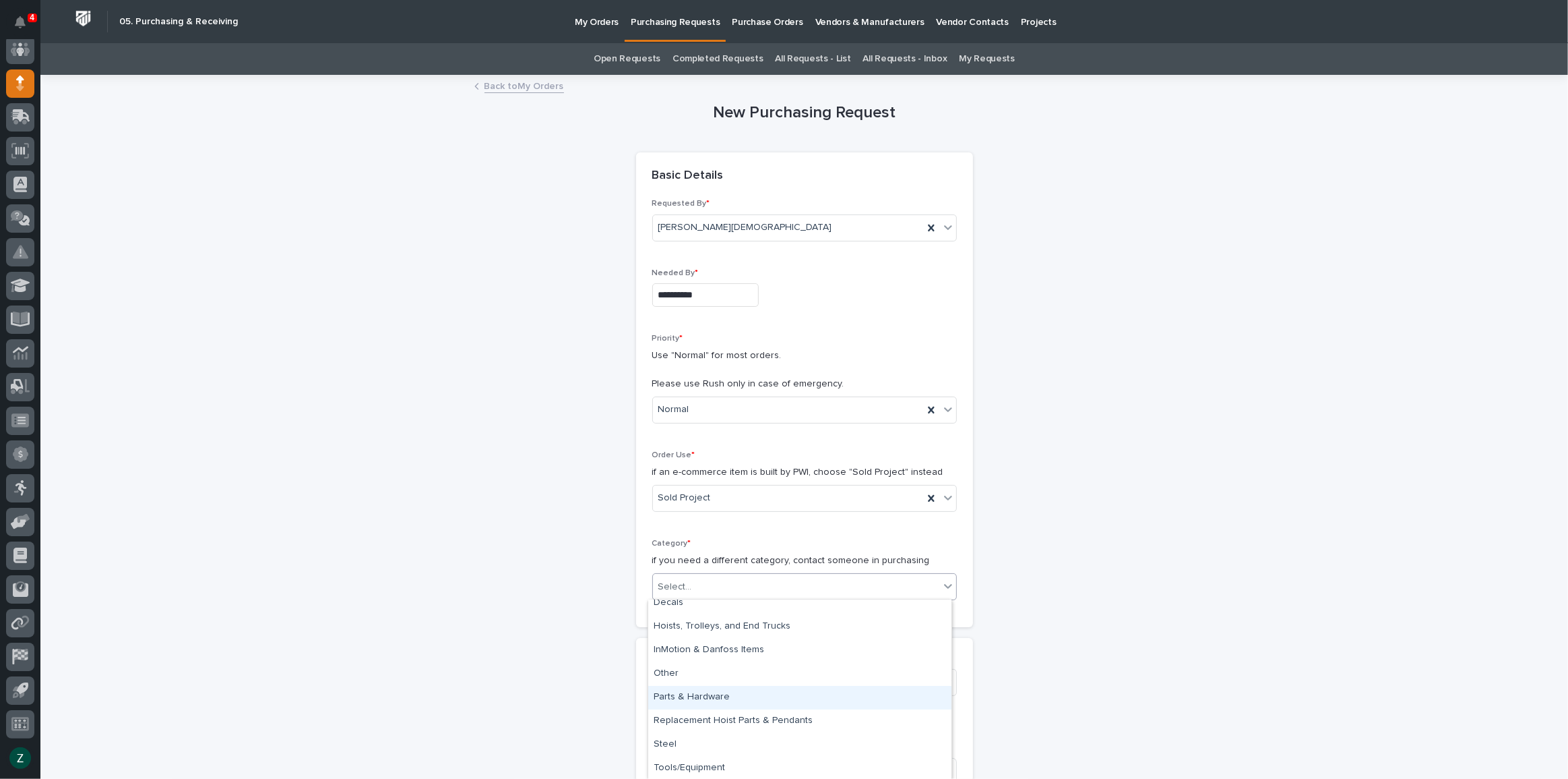
click at [725, 702] on div "Parts & Hardware" at bounding box center [800, 697] width 304 height 24
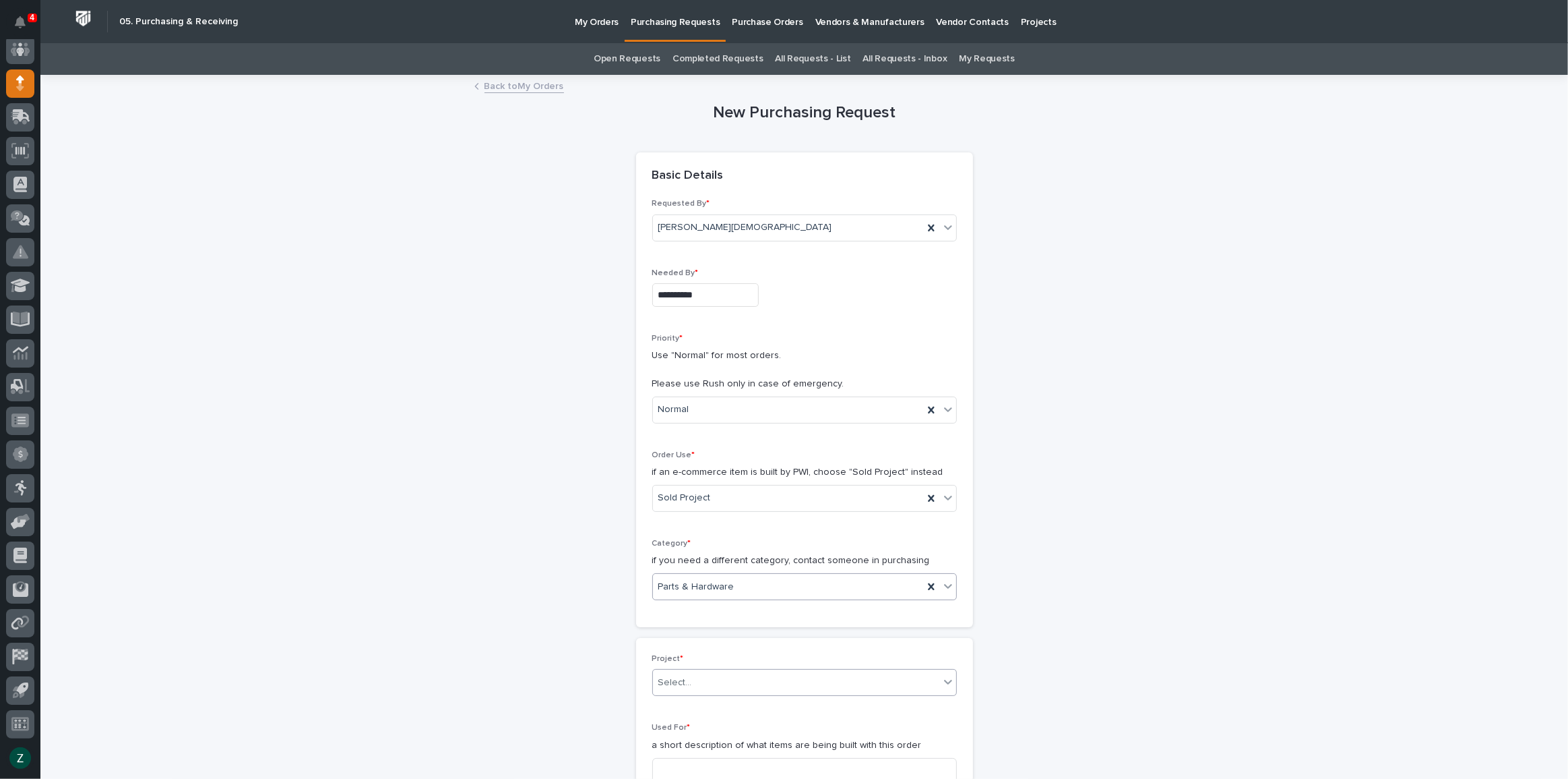
click at [722, 685] on div "Select..." at bounding box center [796, 682] width 287 height 23
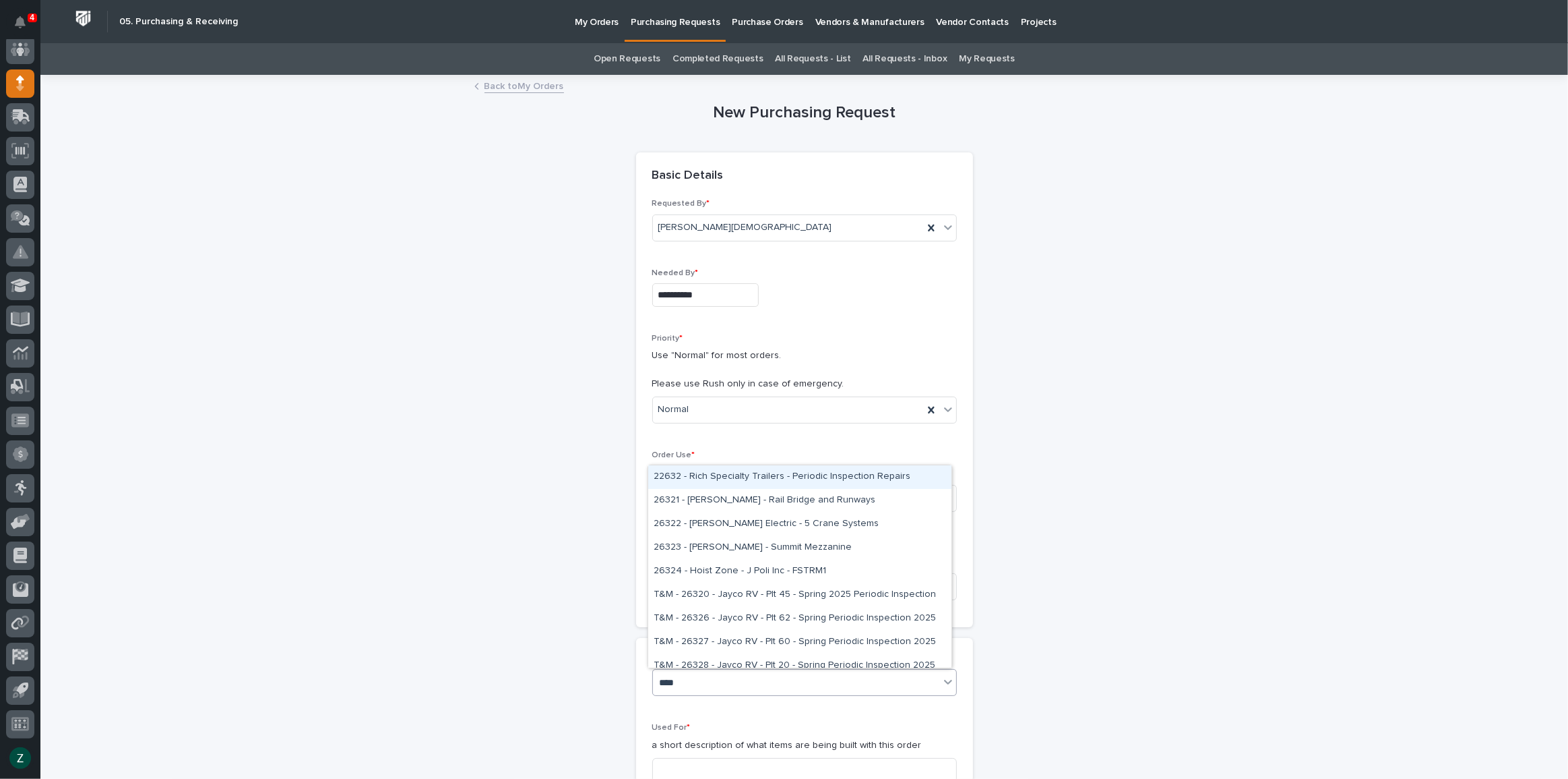
type input "*****"
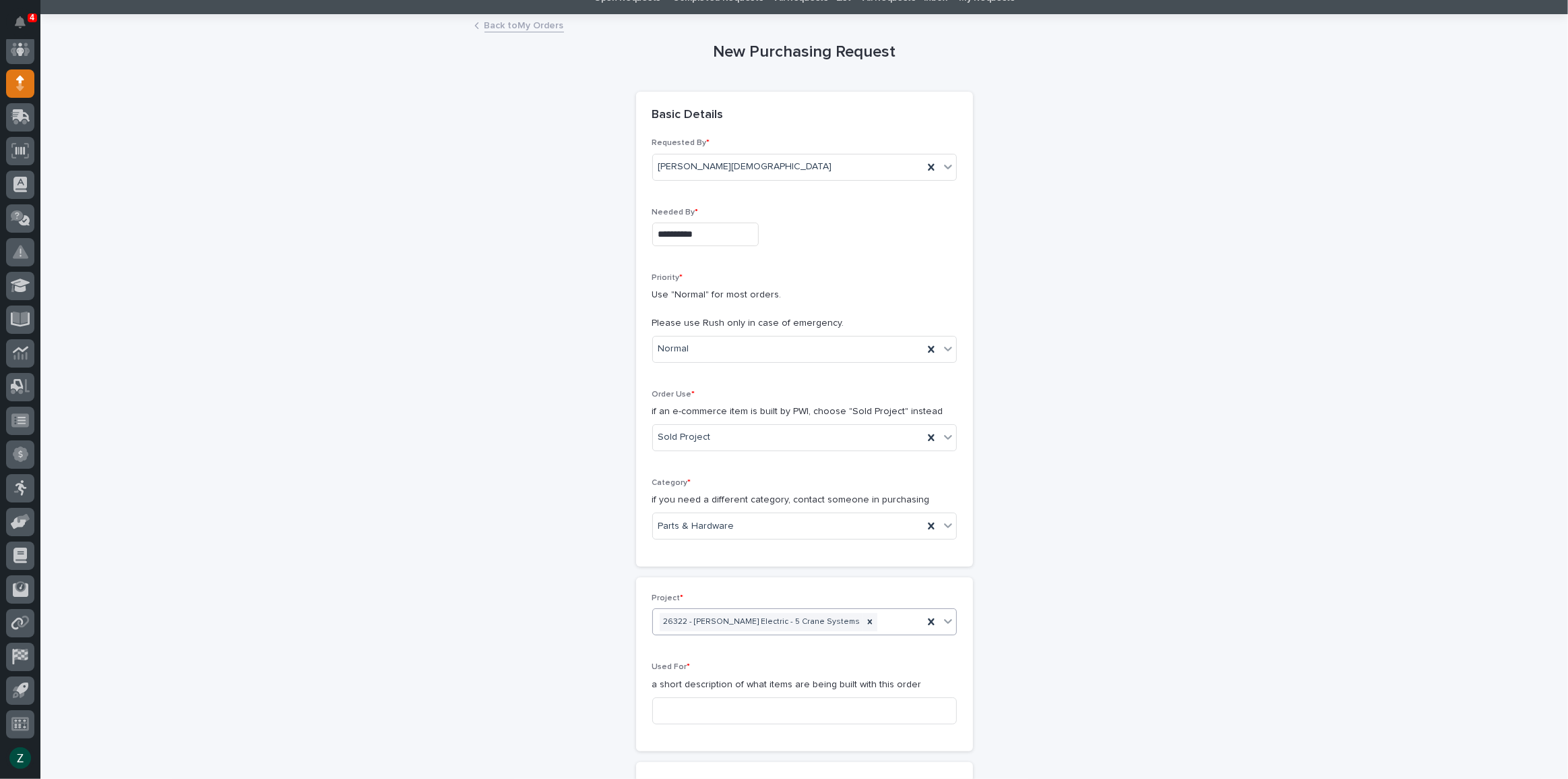
scroll to position [367, 0]
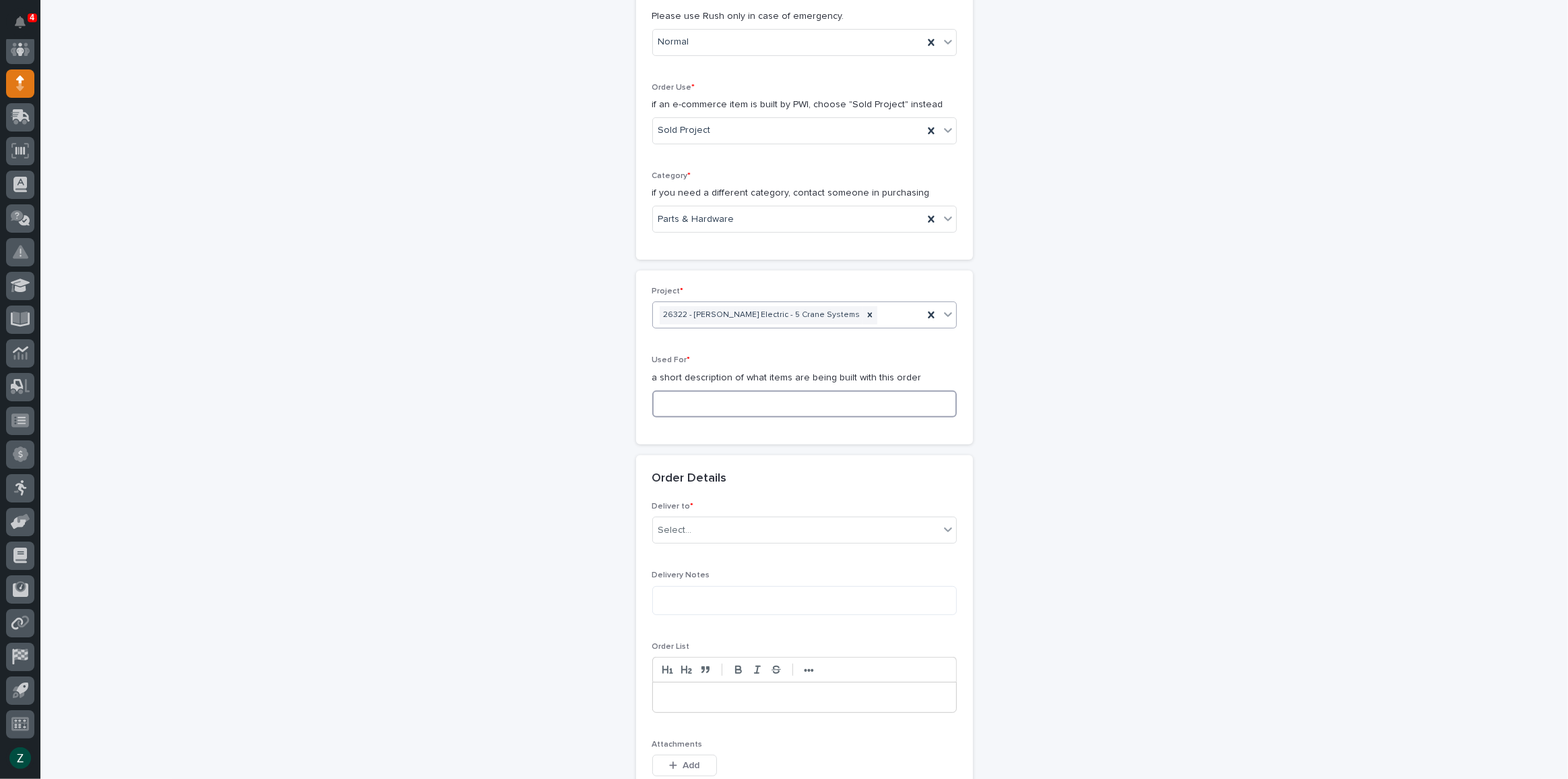
click at [758, 399] on input at bounding box center [804, 403] width 305 height 27
type input "Dock Door Monorail & Engineering Test Lab"
click at [749, 525] on div "Select..." at bounding box center [796, 530] width 287 height 23
click at [719, 561] on div "PWI" at bounding box center [800, 554] width 304 height 24
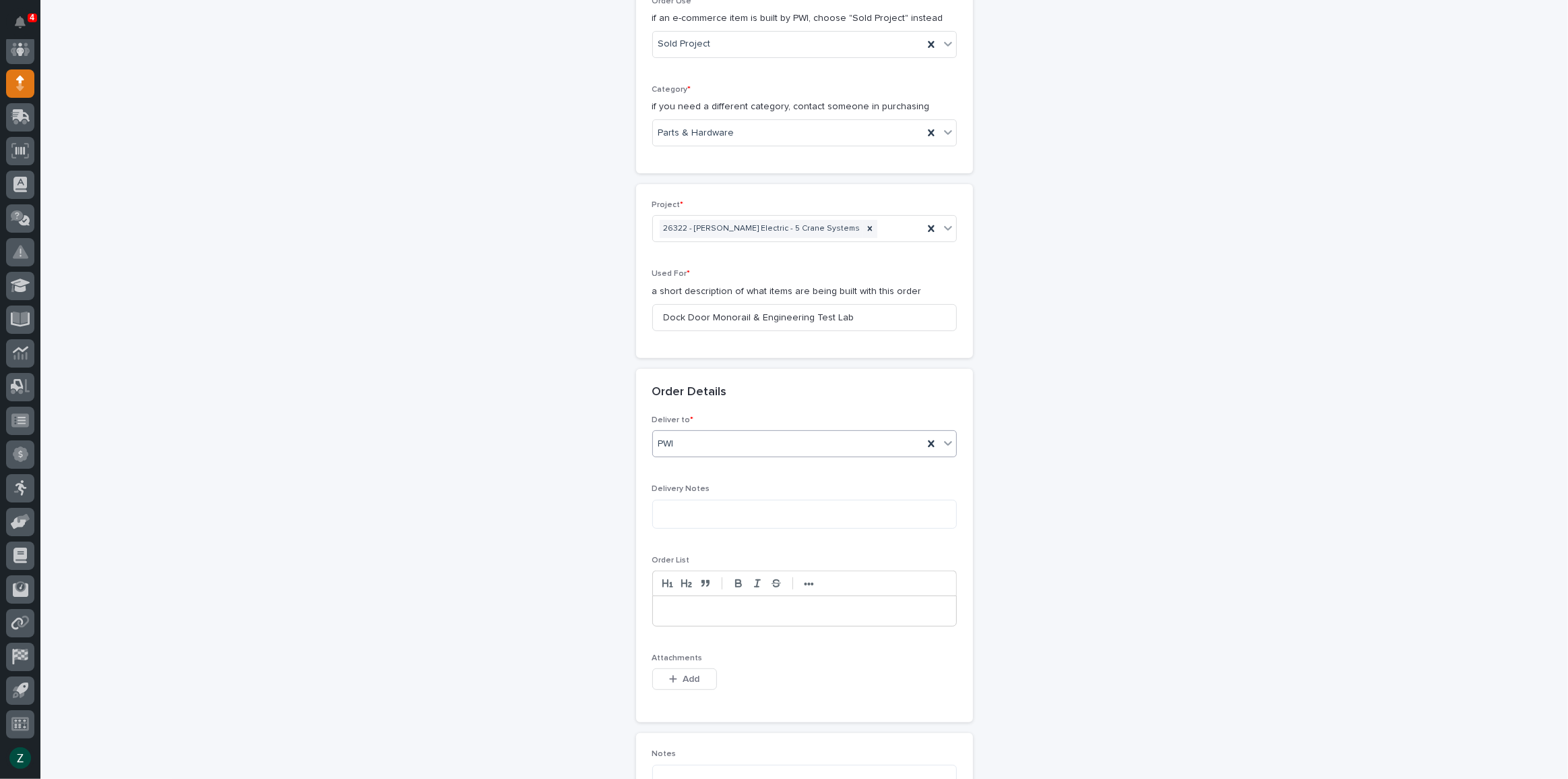
scroll to position [674, 0]
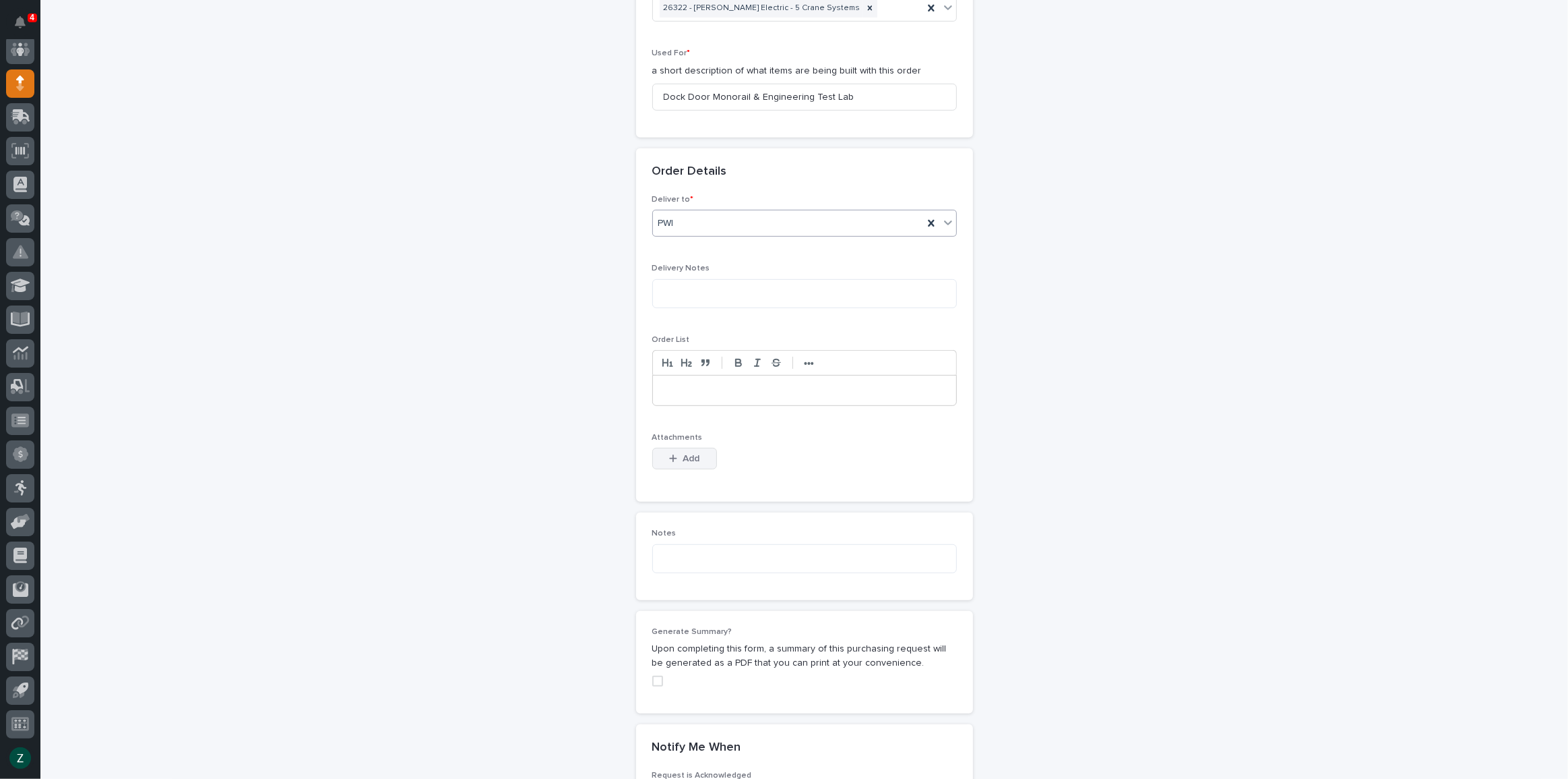
click at [691, 451] on button "Add" at bounding box center [684, 458] width 64 height 22
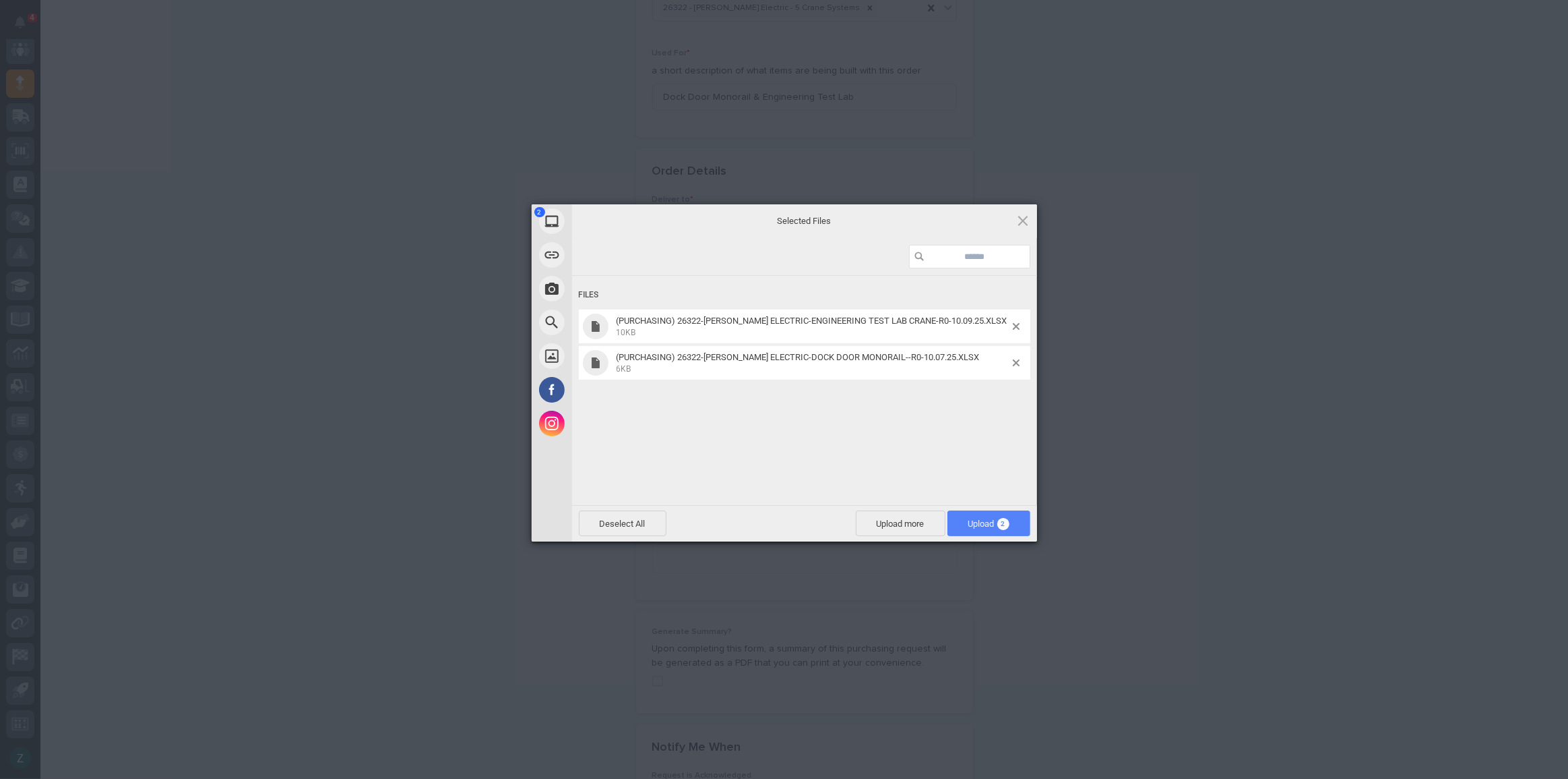
click at [982, 519] on span "Upload 2" at bounding box center [989, 523] width 41 height 10
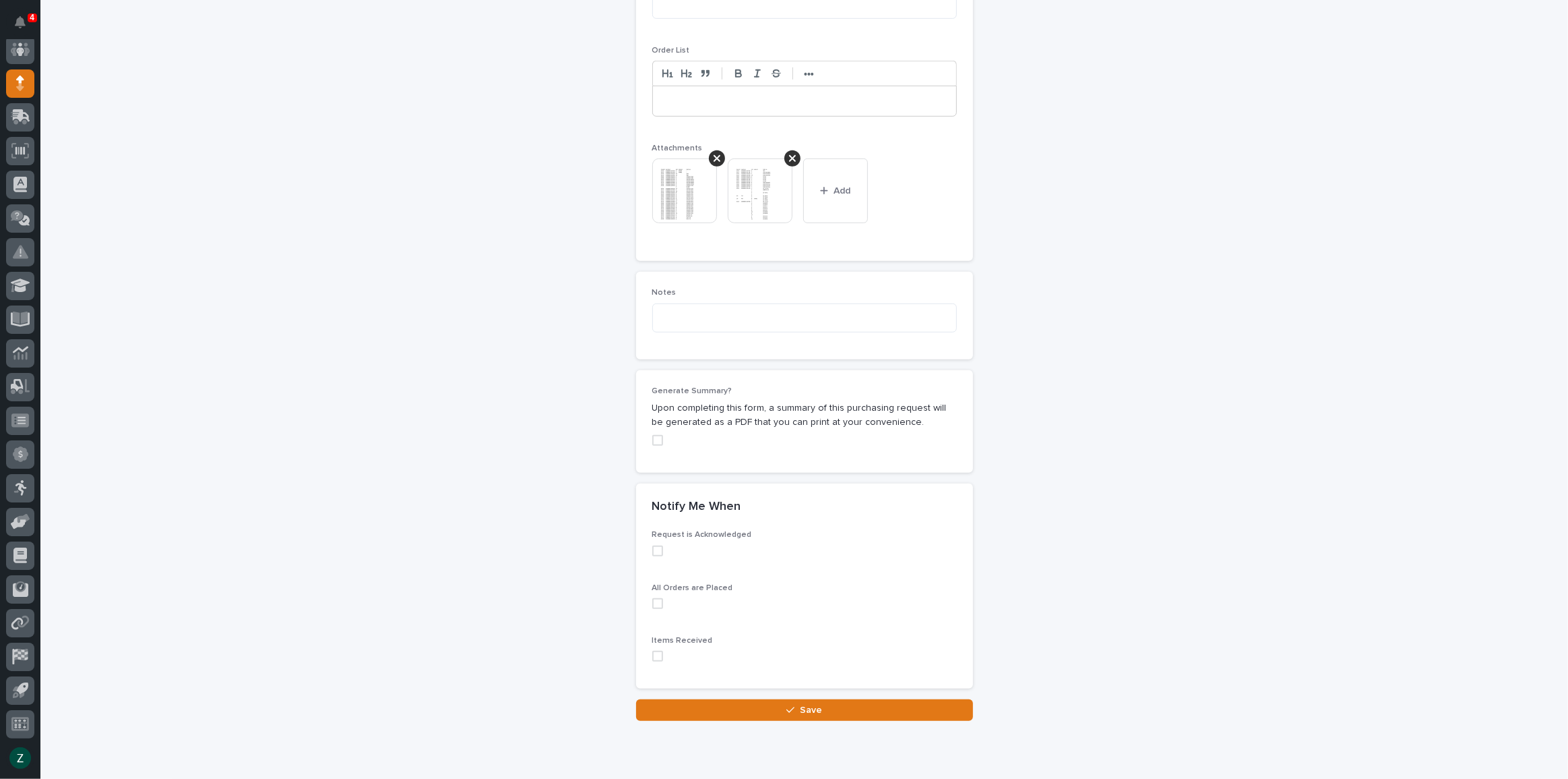
scroll to position [1009, 0]
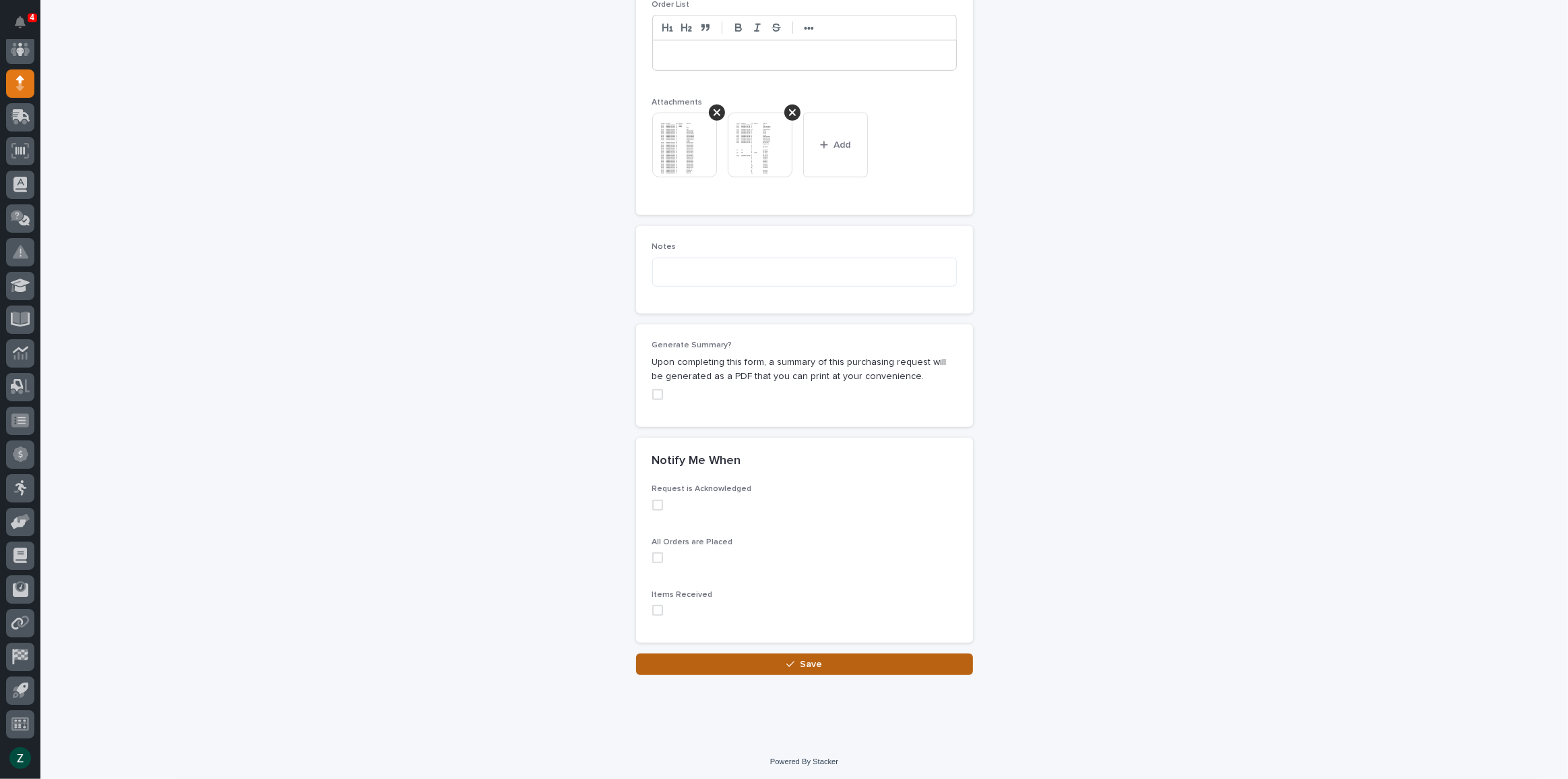
click at [833, 666] on button "Save" at bounding box center [804, 664] width 337 height 22
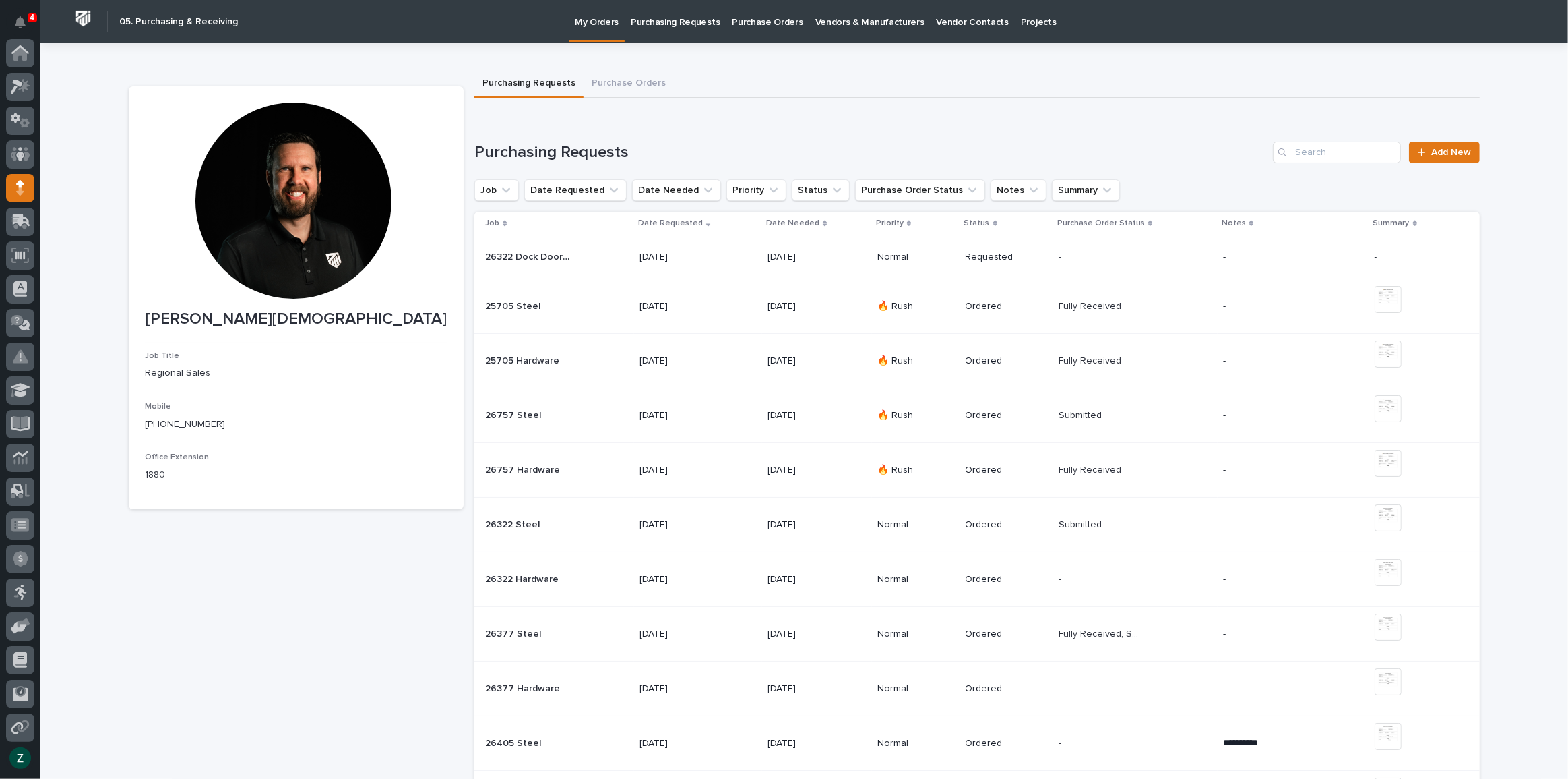
scroll to position [104, 0]
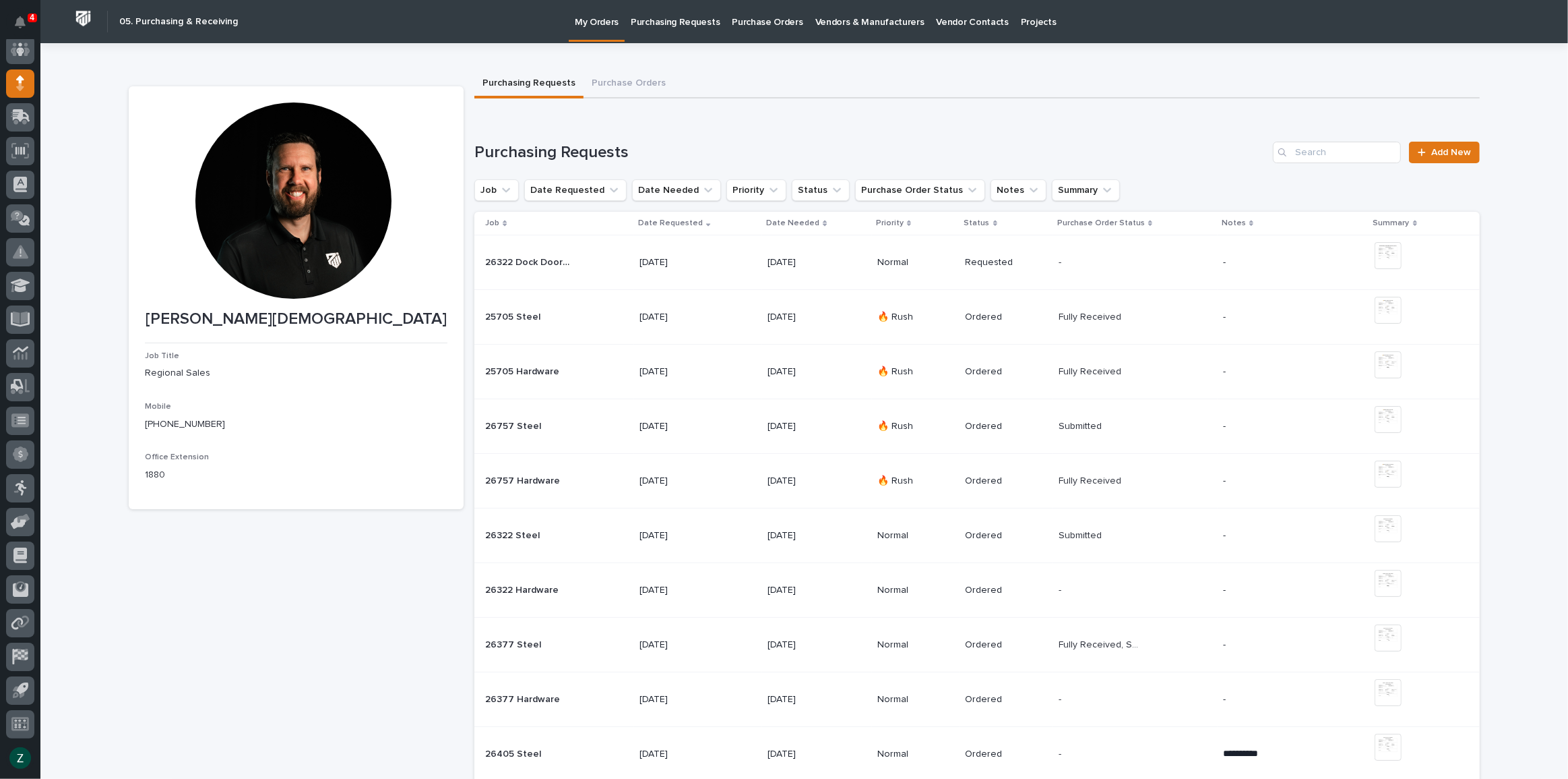
click at [1072, 261] on td "- -" at bounding box center [1136, 263] width 165 height 55
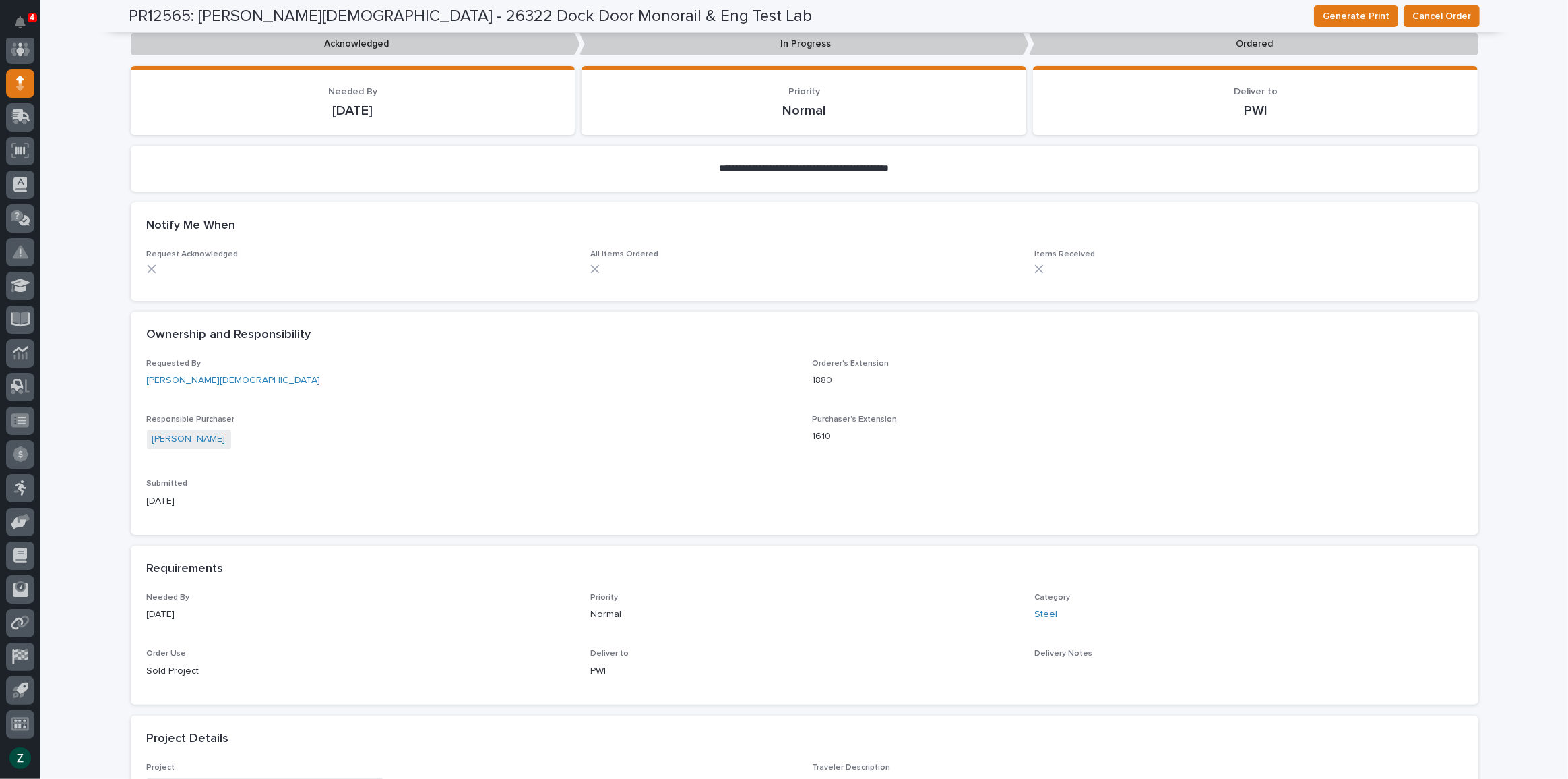
scroll to position [184, 0]
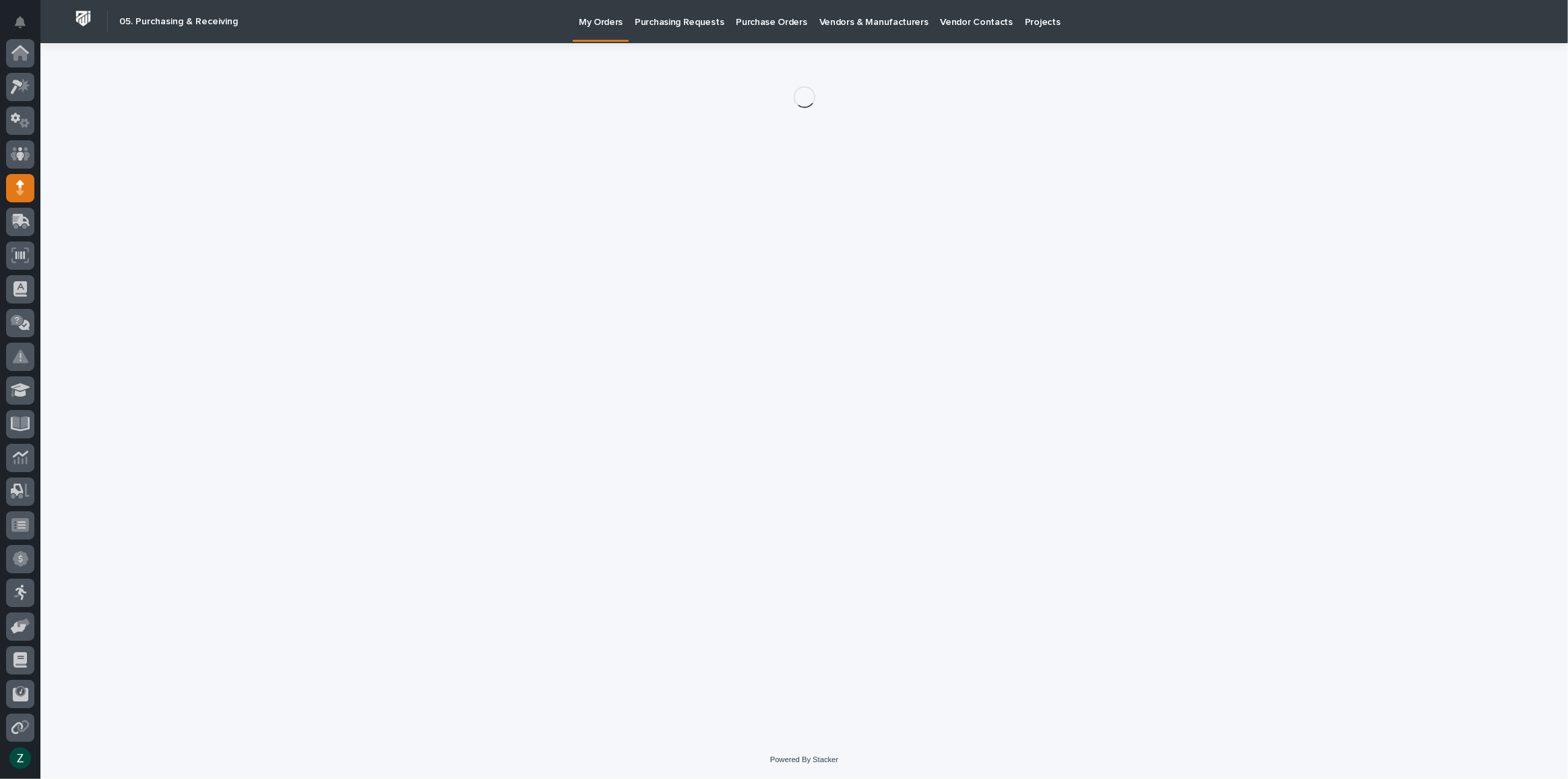
scroll to position [104, 0]
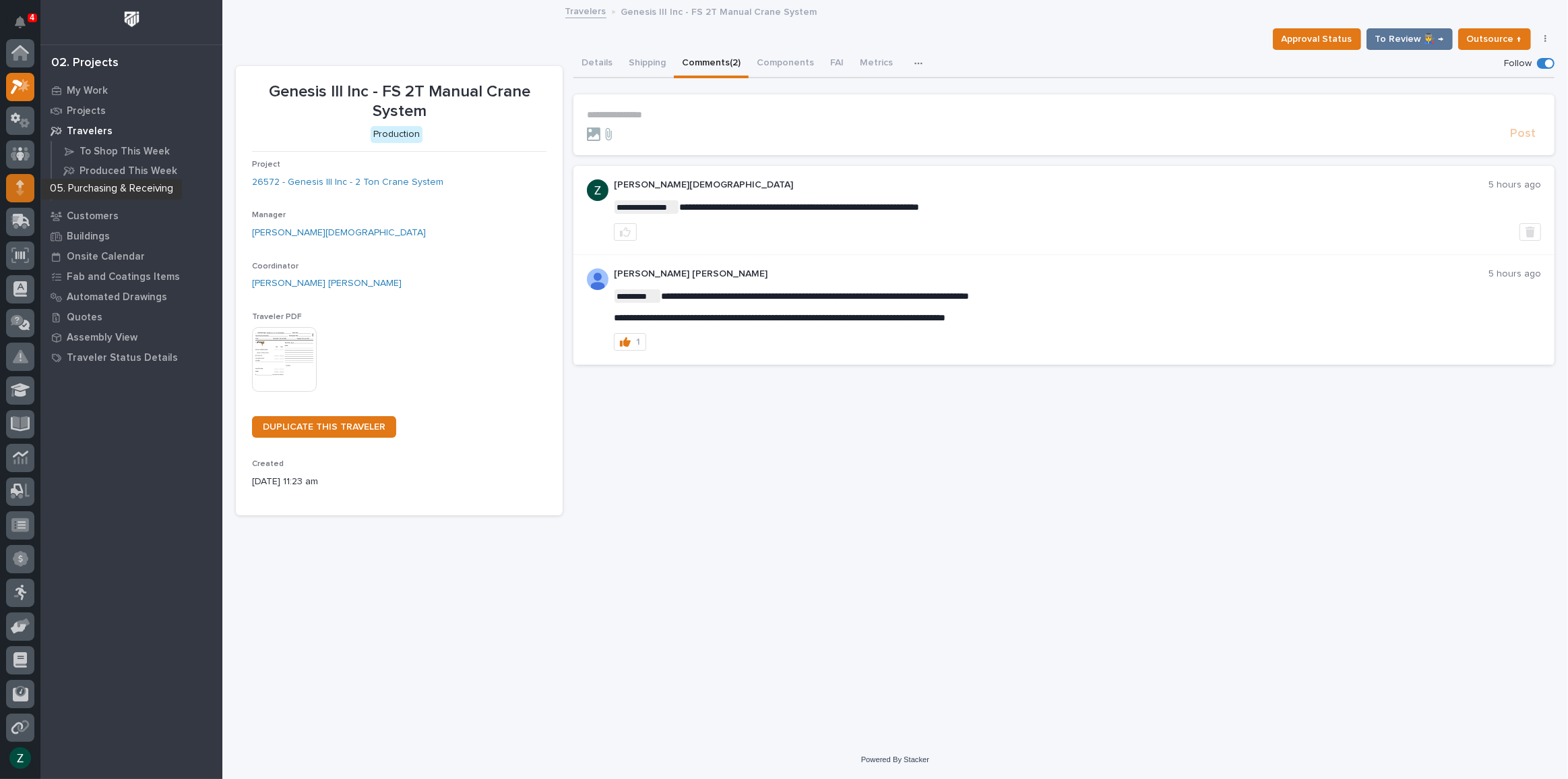
click at [19, 182] on icon at bounding box center [20, 184] width 9 height 8
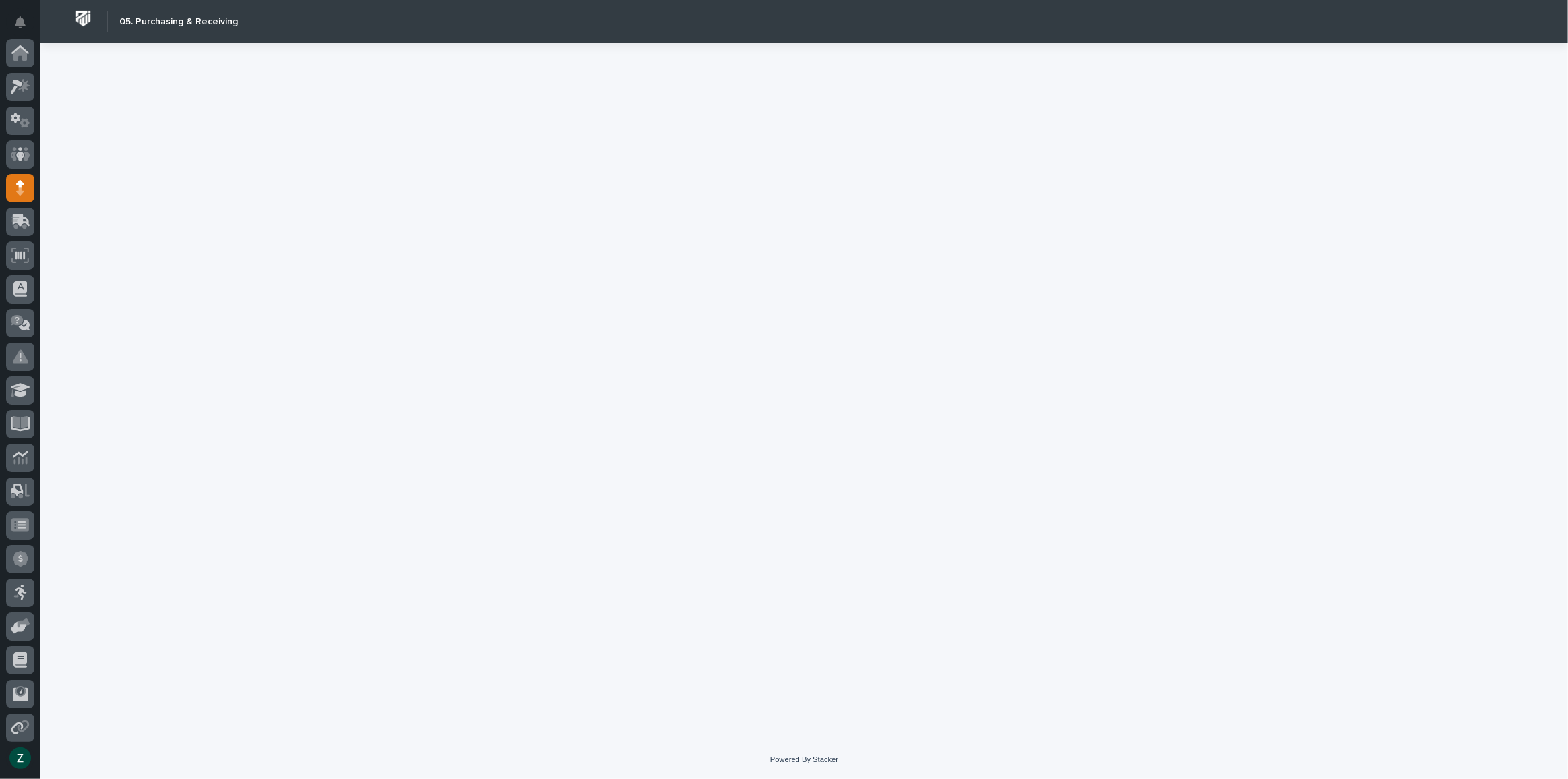
scroll to position [104, 0]
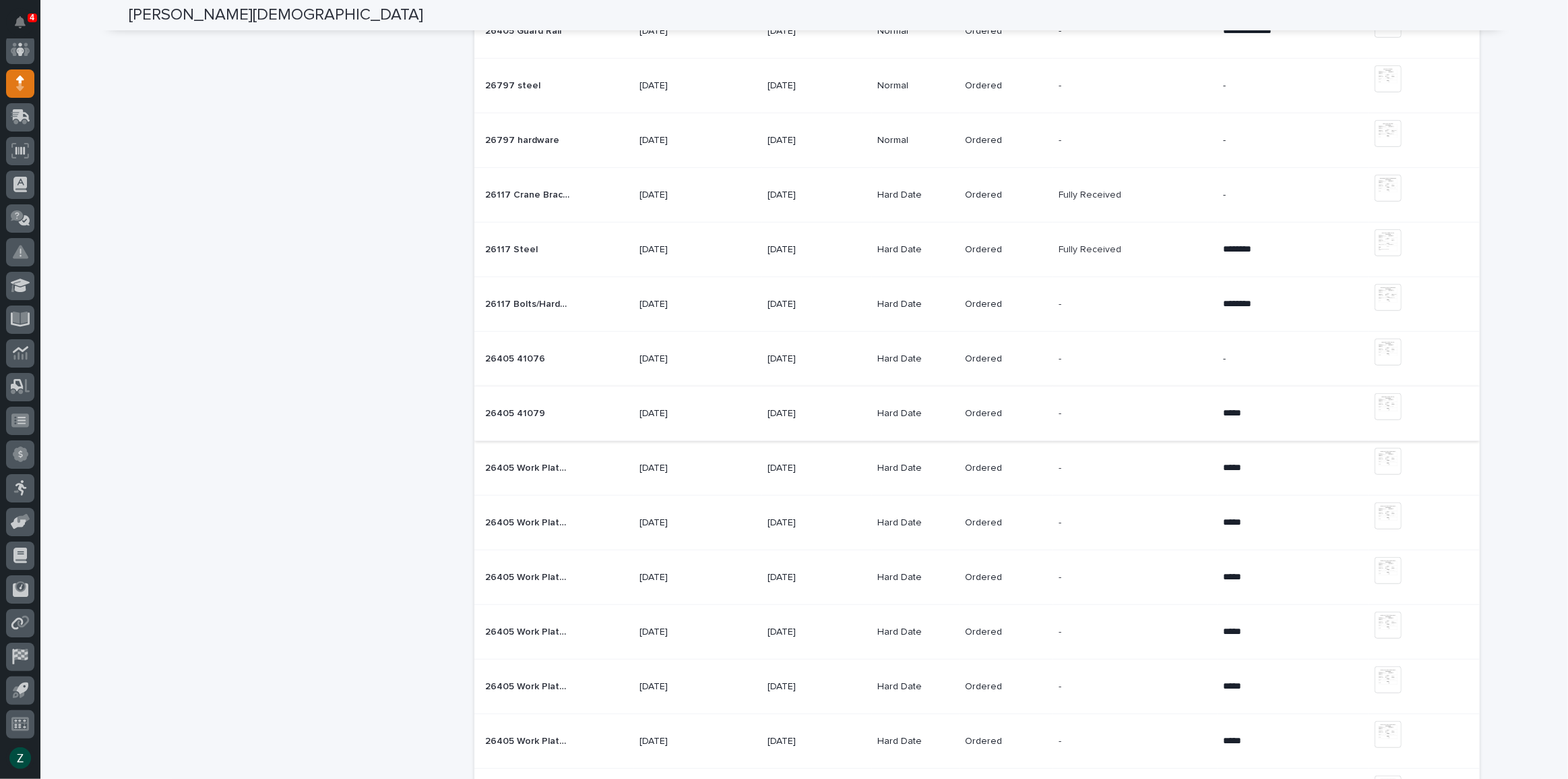
scroll to position [795, 0]
